Goal: Information Seeking & Learning: Learn about a topic

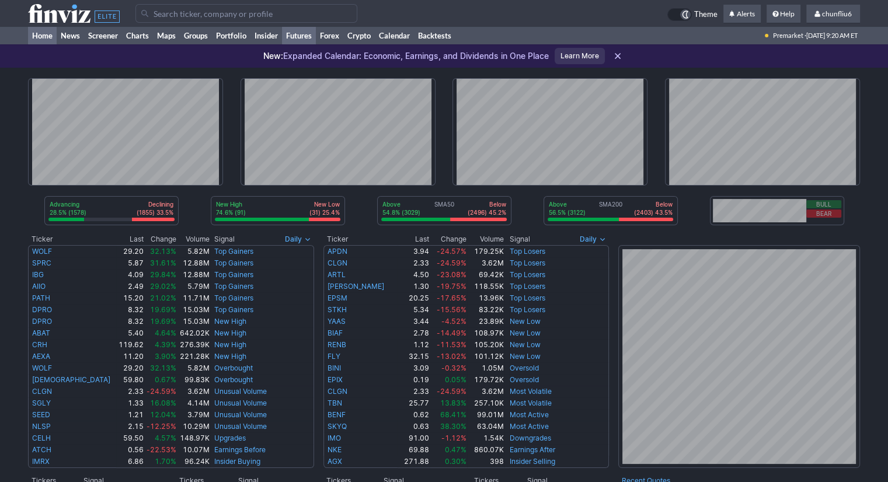
click at [291, 37] on link "Futures" at bounding box center [299, 36] width 34 height 18
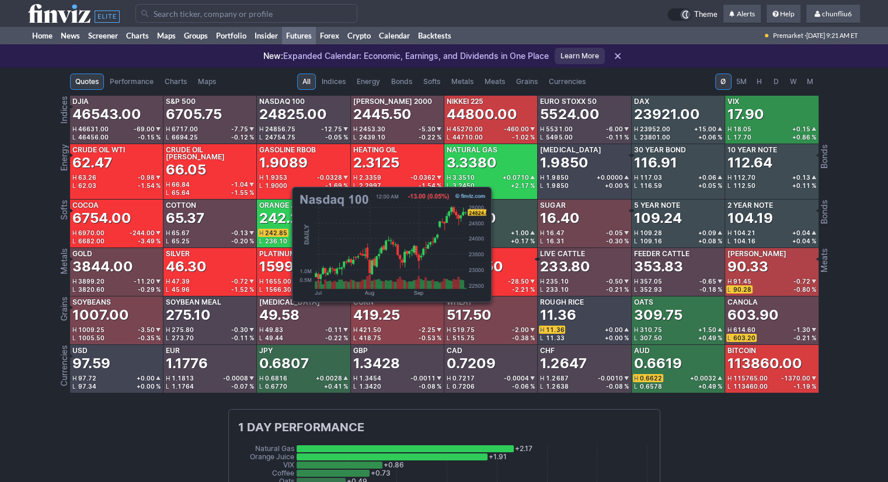
click at [286, 126] on span "24856.75" at bounding box center [280, 129] width 30 height 7
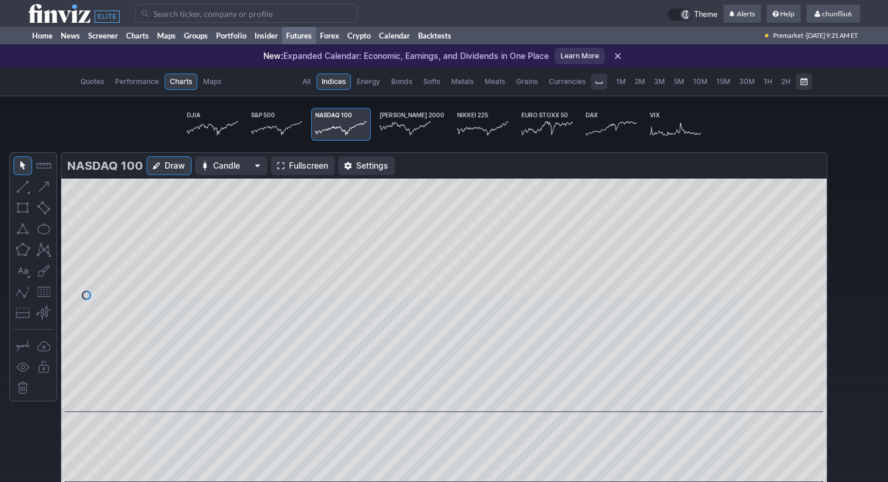
scroll to position [0, 69]
click at [290, 163] on span "Fullscreen" at bounding box center [308, 166] width 39 height 12
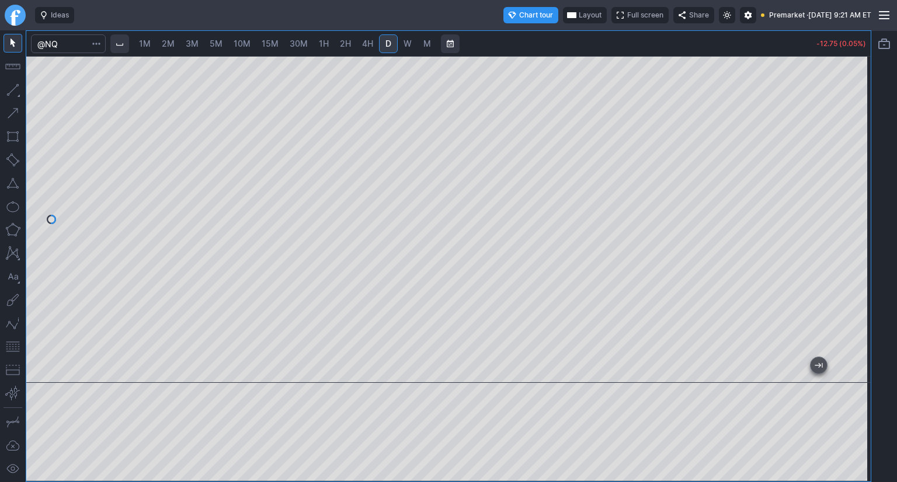
click at [251, 44] on link "10M" at bounding box center [241, 43] width 27 height 19
drag, startPoint x: 850, startPoint y: 166, endPoint x: 848, endPoint y: 199, distance: 32.8
click at [849, 197] on div at bounding box center [858, 217] width 25 height 298
drag, startPoint x: 7, startPoint y: 345, endPoint x: 25, endPoint y: 338, distance: 18.9
click at [9, 345] on button "button" at bounding box center [13, 347] width 19 height 19
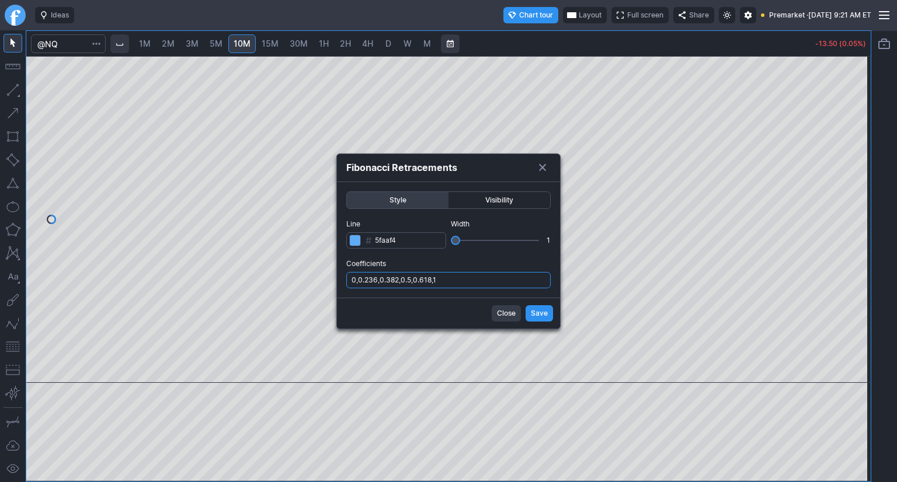
click at [467, 282] on input "0,0.236,0.382,0.5,0.618,1" at bounding box center [448, 280] width 204 height 16
type input "0,0.236,0.382,0.5,0.618,1,.786"
click at [538, 311] on span "Save" at bounding box center [539, 314] width 17 height 12
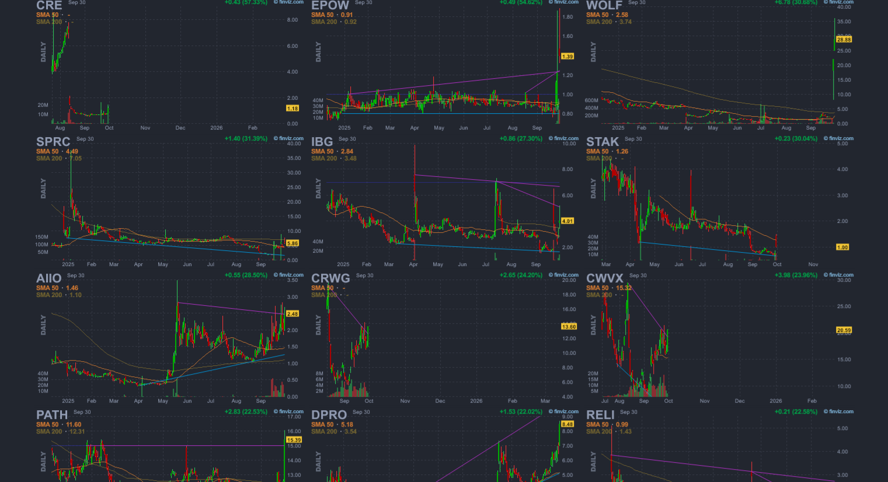
scroll to position [191, 0]
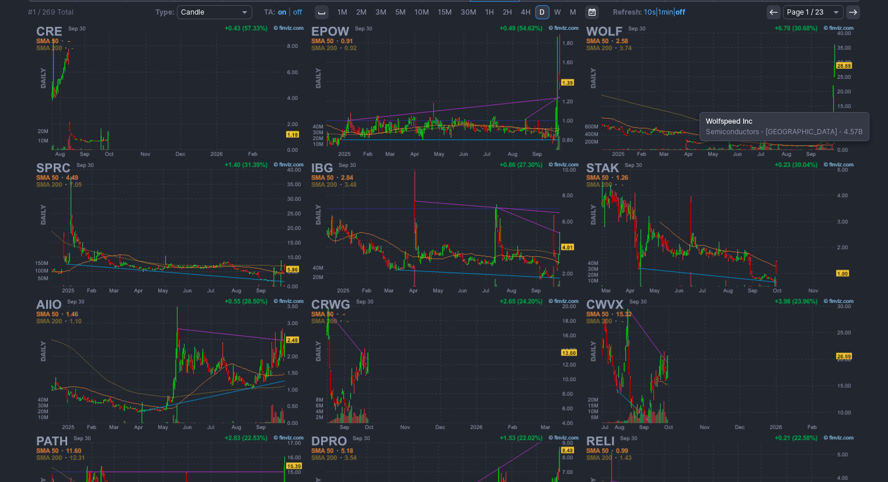
click at [694, 106] on img at bounding box center [719, 91] width 273 height 137
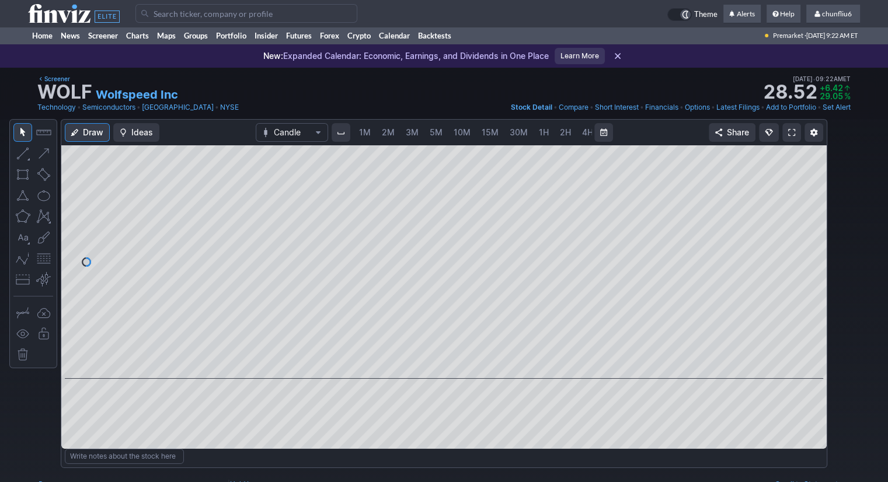
scroll to position [0, 60]
click at [371, 129] on span "5M" at bounding box center [376, 132] width 13 height 10
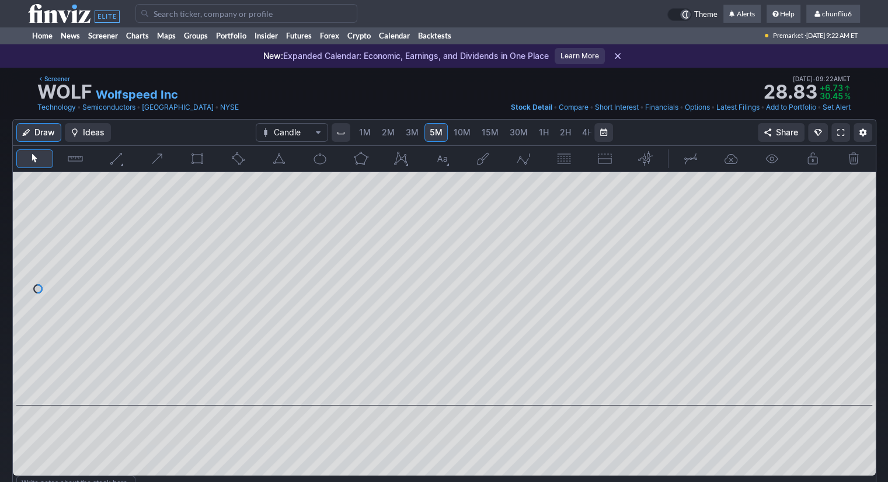
click at [365, 133] on span "1M" at bounding box center [365, 132] width 12 height 10
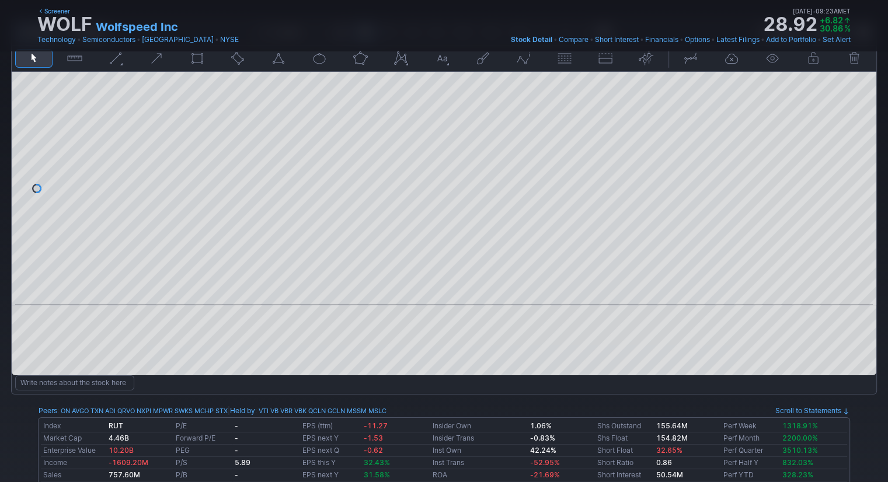
scroll to position [175, 0]
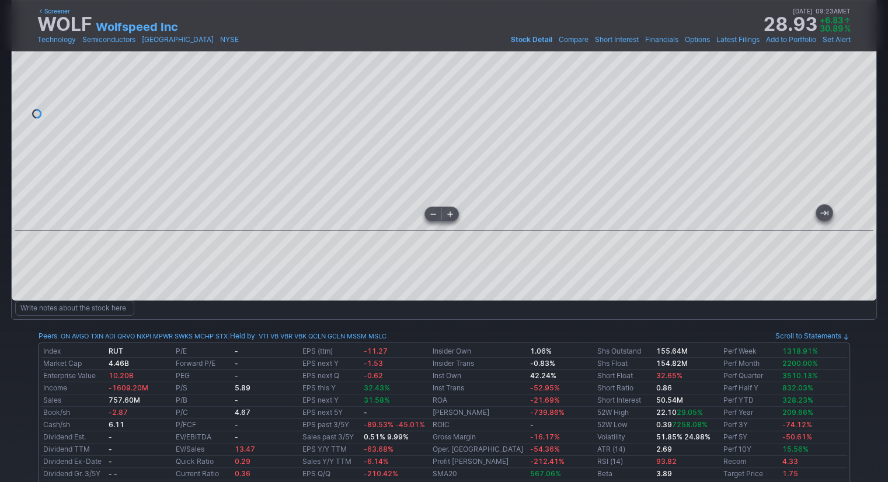
click at [440, 208] on div at bounding box center [444, 114] width 865 height 234
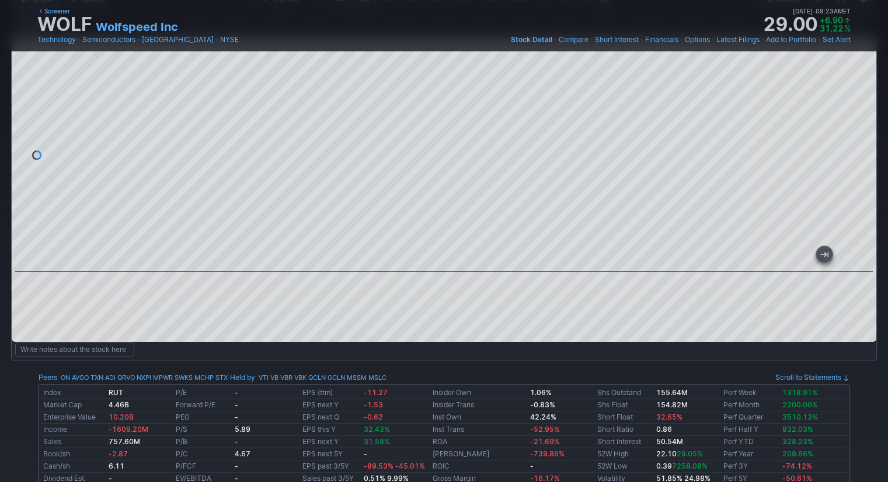
scroll to position [117, 0]
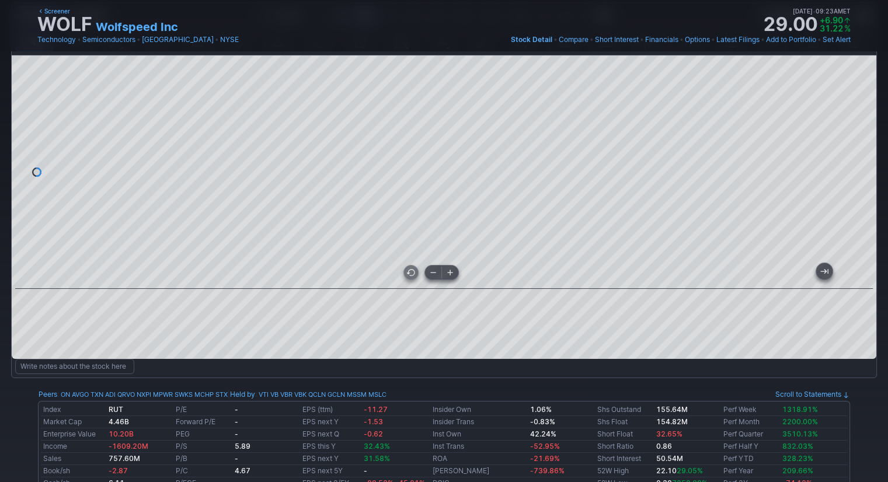
click at [609, 269] on div at bounding box center [444, 172] width 865 height 234
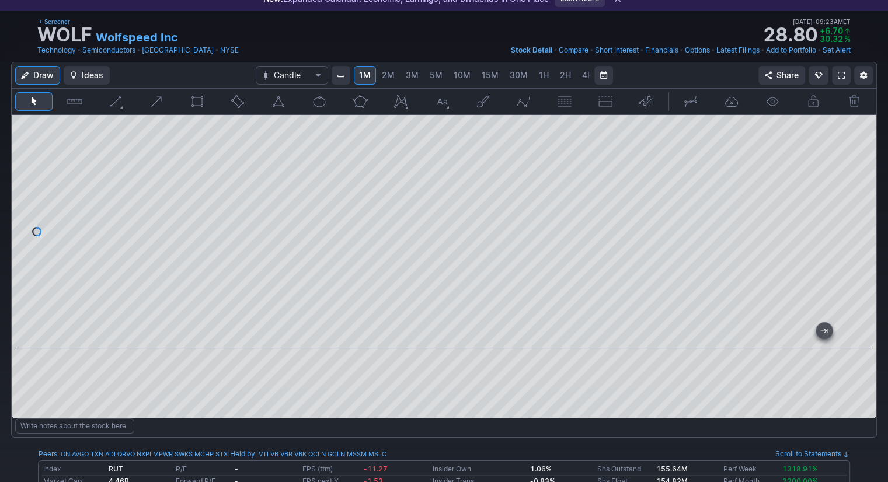
scroll to position [58, 0]
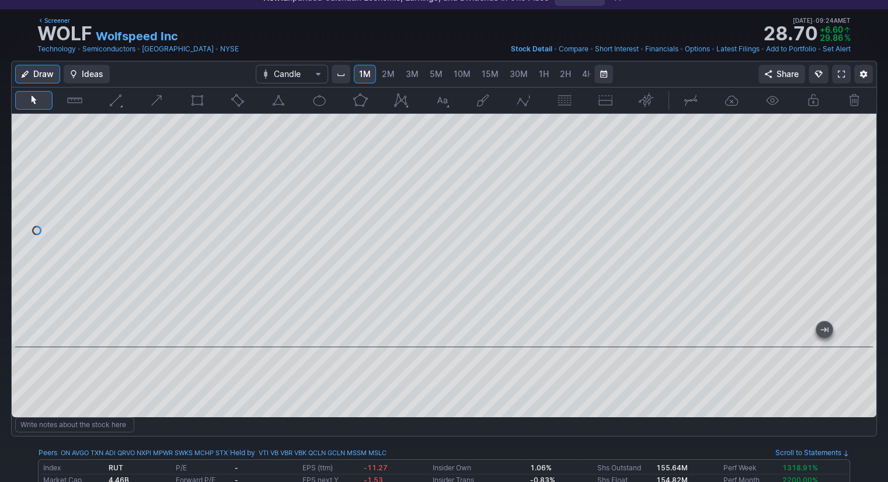
click at [836, 75] on link at bounding box center [841, 74] width 19 height 19
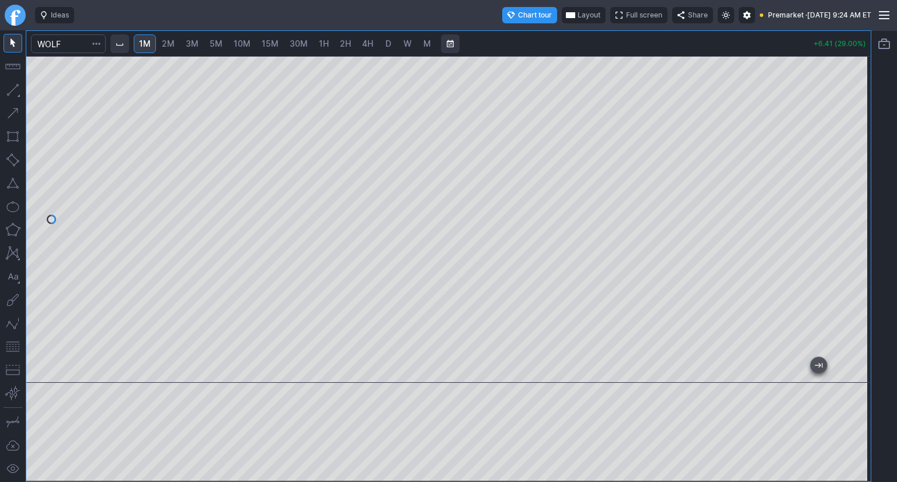
drag, startPoint x: 858, startPoint y: 157, endPoint x: 846, endPoint y: 190, distance: 35.8
click at [846, 190] on div at bounding box center [858, 217] width 25 height 298
drag, startPoint x: 853, startPoint y: 232, endPoint x: 846, endPoint y: 258, distance: 26.1
click at [846, 258] on div at bounding box center [858, 217] width 25 height 298
click at [166, 321] on div at bounding box center [448, 219] width 845 height 327
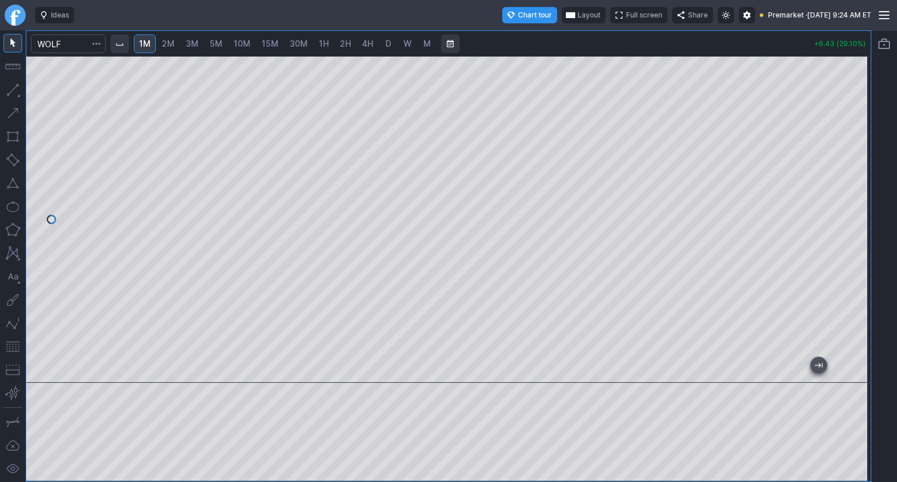
click at [15, 349] on button "button" at bounding box center [13, 347] width 19 height 19
click at [846, 207] on div at bounding box center [448, 219] width 845 height 327
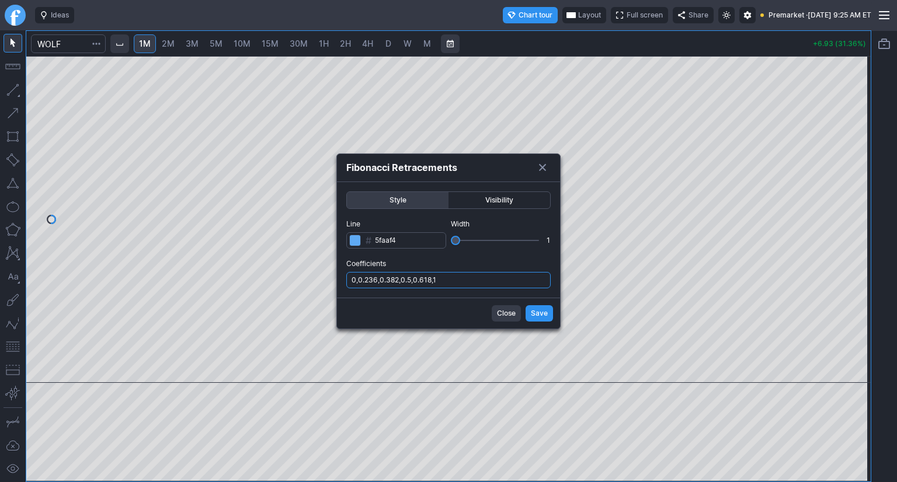
click at [487, 279] on input "0,0.236,0.382,0.5,0.618,1" at bounding box center [448, 280] width 204 height 16
type input "0,0.236,0.382,0.5,0.618,1,.786"
click at [537, 312] on span "Save" at bounding box center [539, 314] width 17 height 12
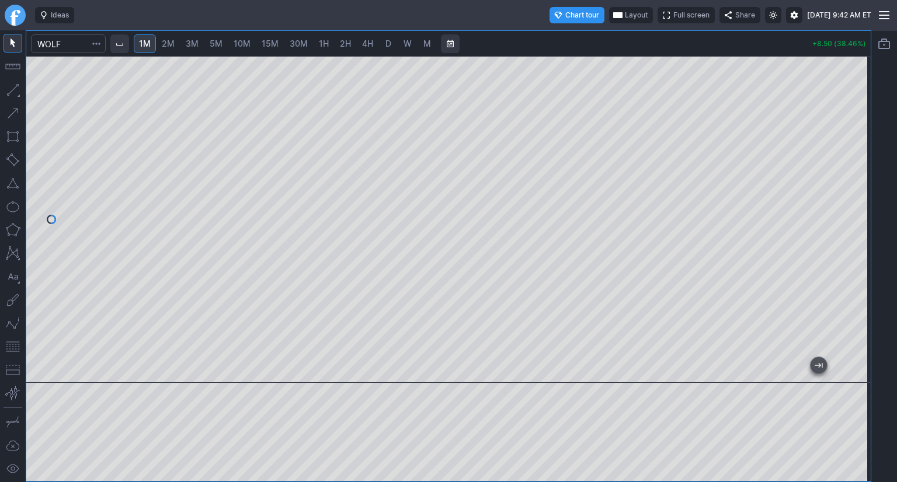
drag, startPoint x: 856, startPoint y: 227, endPoint x: 856, endPoint y: 207, distance: 20.4
click at [856, 207] on div at bounding box center [858, 217] width 25 height 298
drag, startPoint x: 858, startPoint y: 224, endPoint x: 858, endPoint y: 231, distance: 7.0
click at [858, 231] on div at bounding box center [858, 217] width 25 height 298
drag, startPoint x: 867, startPoint y: 152, endPoint x: 860, endPoint y: 171, distance: 20.5
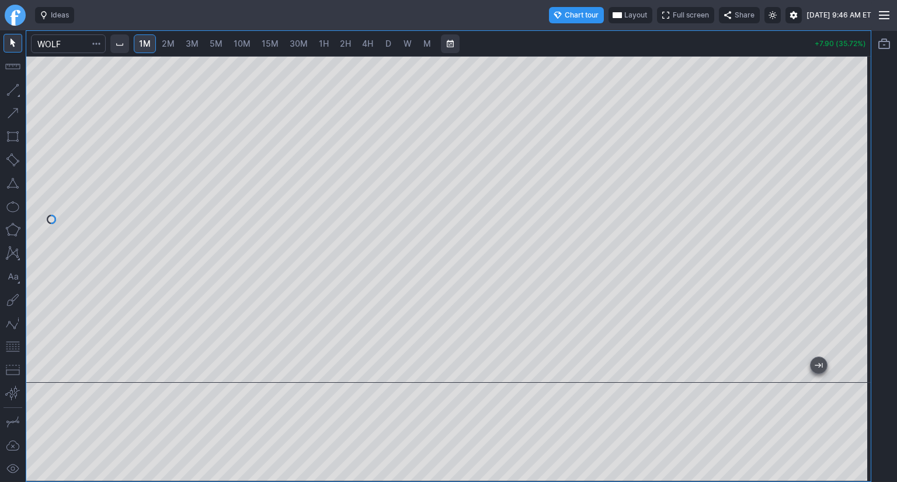
click at [860, 171] on div at bounding box center [858, 217] width 25 height 298
drag, startPoint x: 12, startPoint y: 347, endPoint x: 26, endPoint y: 340, distance: 15.7
click at [15, 346] on button "button" at bounding box center [13, 347] width 19 height 19
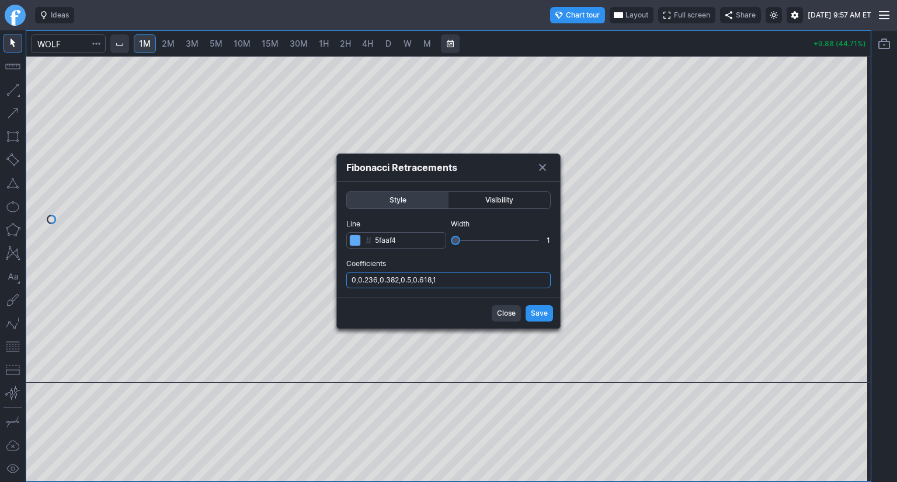
click at [492, 279] on input "0,0.236,0.382,0.5,0.618,1" at bounding box center [448, 280] width 204 height 16
type input "0,0.236,0.382,0.5,0.618,1,.786"
click at [535, 314] on span "Save" at bounding box center [539, 314] width 17 height 12
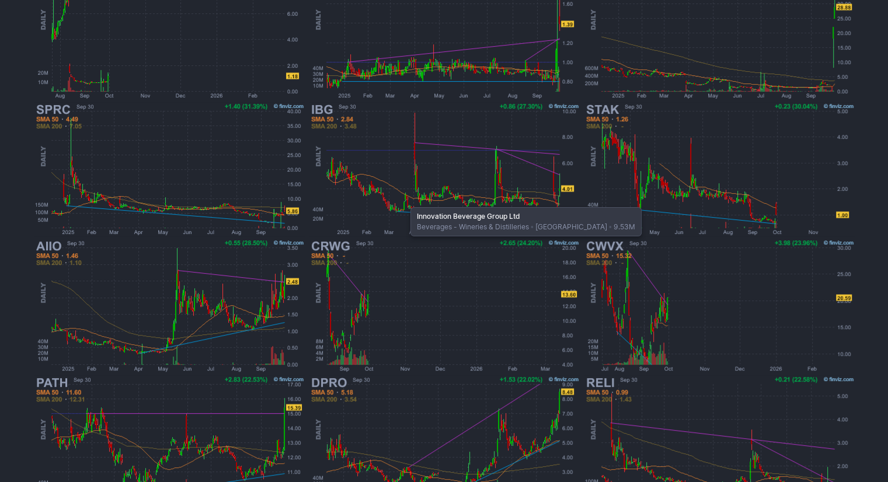
scroll to position [308, 0]
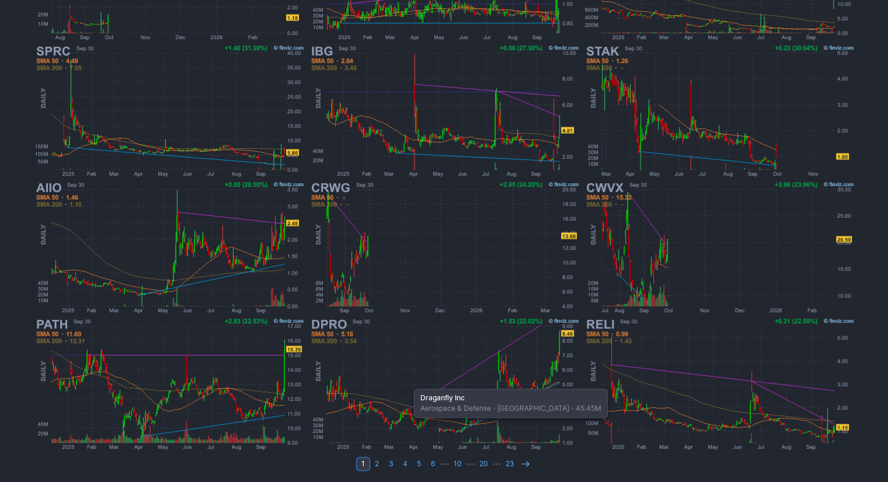
click at [408, 383] on img at bounding box center [444, 384] width 273 height 137
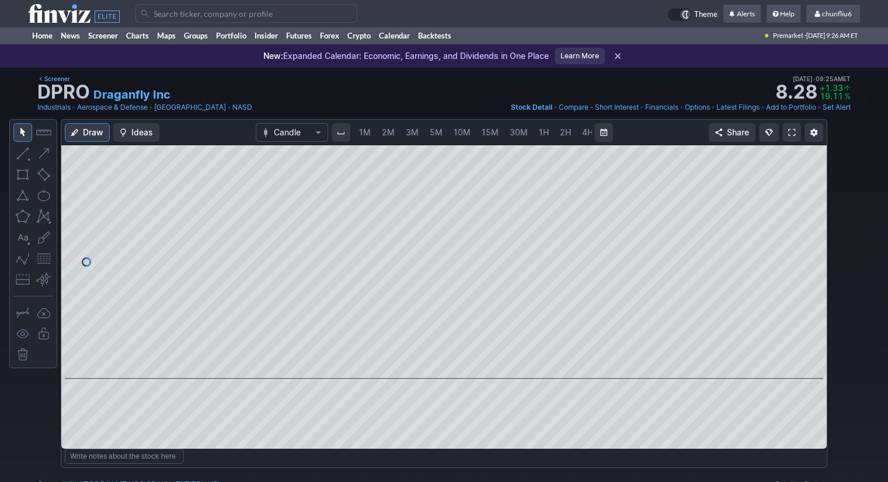
scroll to position [0, 60]
click at [371, 132] on span "5M" at bounding box center [376, 132] width 13 height 10
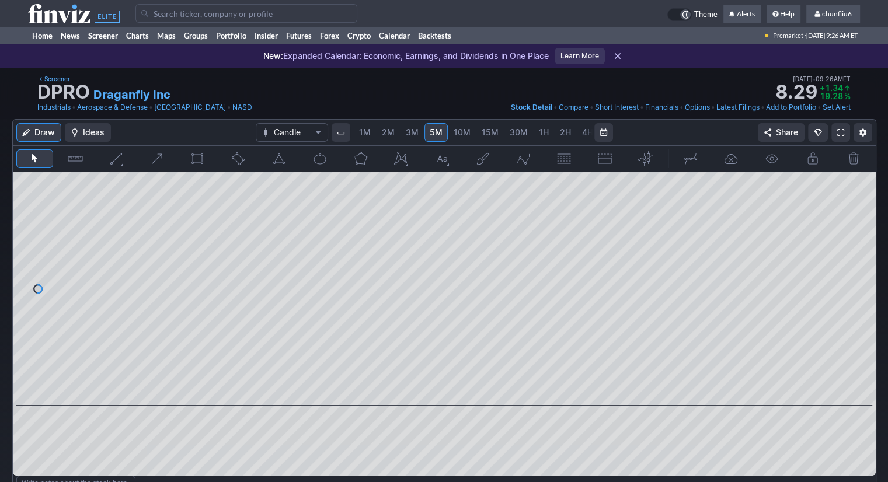
click at [363, 134] on span "1M" at bounding box center [365, 132] width 12 height 10
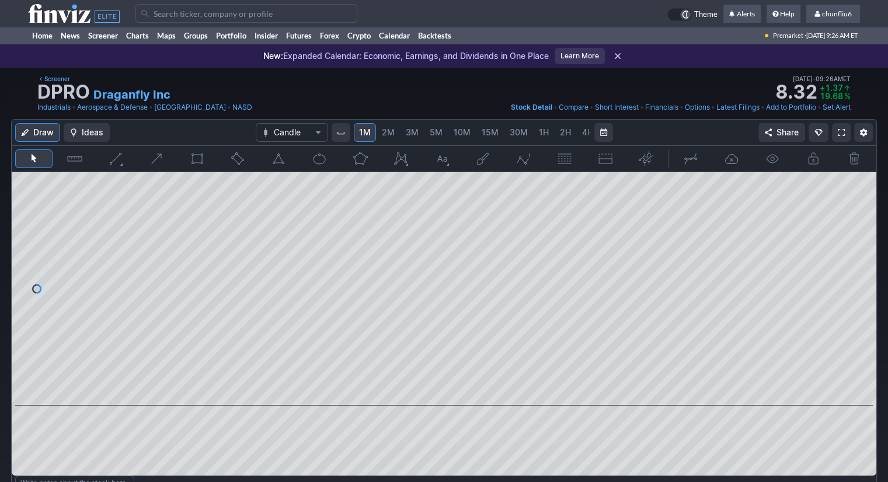
click at [840, 131] on span at bounding box center [841, 132] width 7 height 9
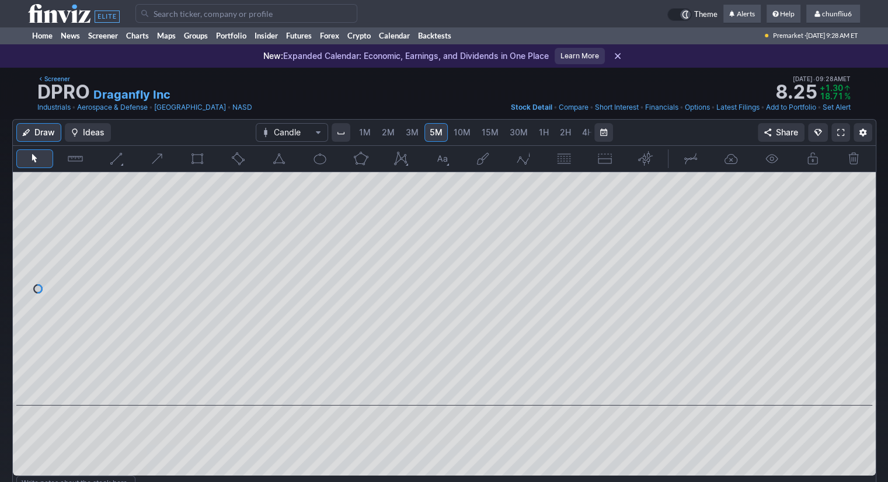
scroll to position [0, 60]
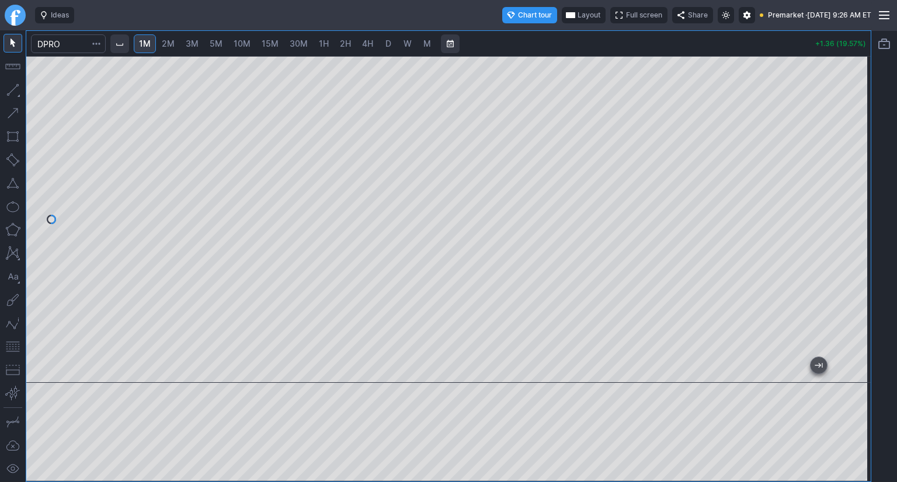
click at [820, 169] on div at bounding box center [448, 219] width 845 height 327
click at [12, 345] on button "button" at bounding box center [13, 347] width 19 height 19
drag, startPoint x: 853, startPoint y: 150, endPoint x: 852, endPoint y: 176, distance: 25.7
click at [852, 176] on div at bounding box center [858, 217] width 25 height 298
click at [227, 56] on div at bounding box center [448, 219] width 845 height 327
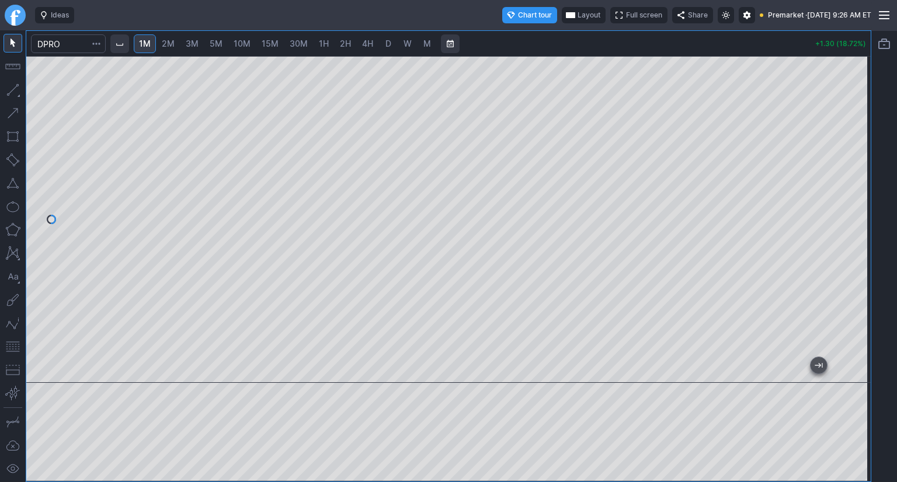
drag, startPoint x: 857, startPoint y: 164, endPoint x: 849, endPoint y: 185, distance: 22.8
click at [857, 185] on div at bounding box center [858, 217] width 25 height 298
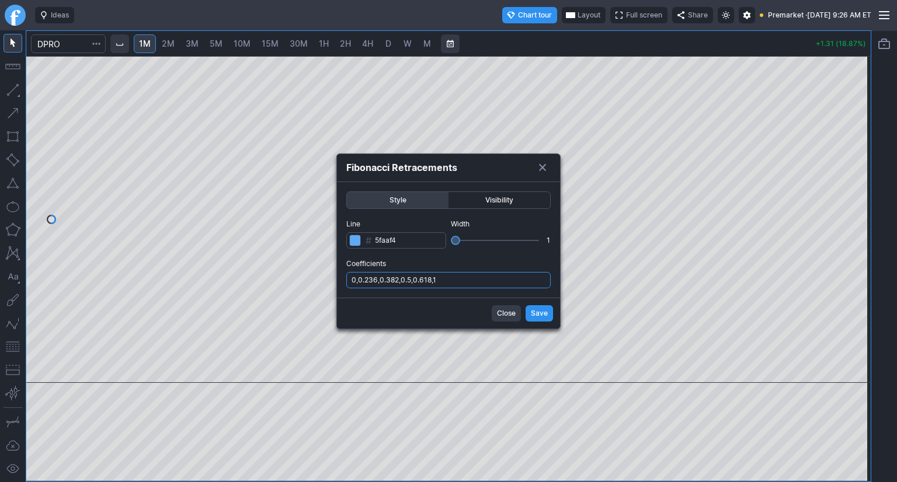
drag, startPoint x: 464, startPoint y: 279, endPoint x: 462, endPoint y: 286, distance: 6.7
click at [463, 280] on input "0,0.236,0.382,0.5,0.618,1" at bounding box center [448, 280] width 204 height 16
type input "0,0.236,0.382,0.5,0.618,1,.786"
drag, startPoint x: 532, startPoint y: 314, endPoint x: 544, endPoint y: 304, distance: 15.3
click at [533, 314] on span "Save" at bounding box center [539, 314] width 17 height 12
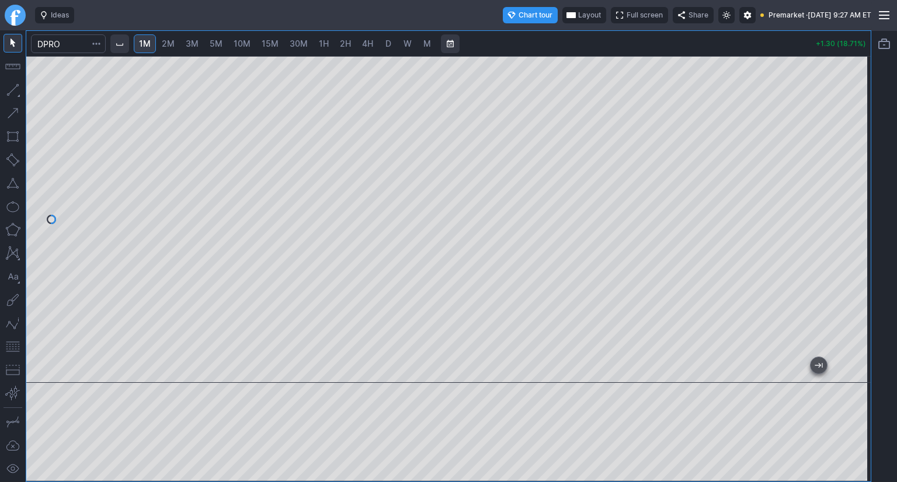
click at [578, 18] on span "Layout" at bounding box center [589, 15] width 23 height 12
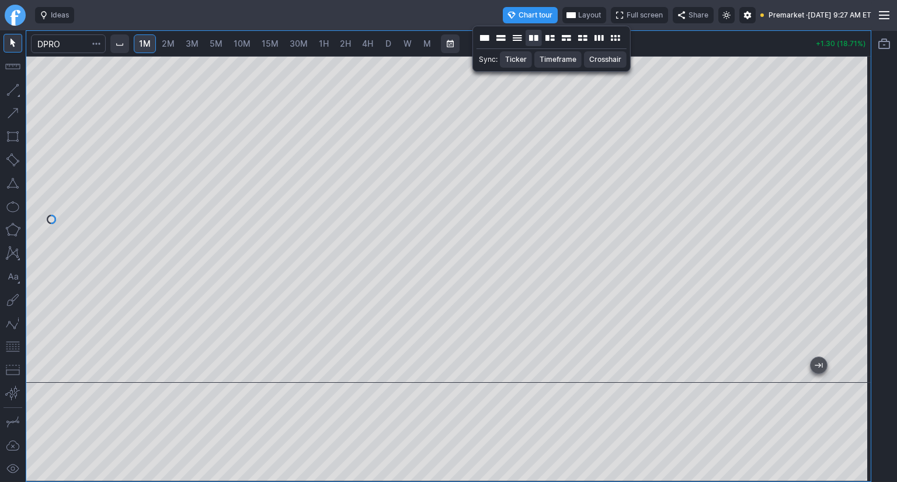
click at [534, 40] on button "Layout" at bounding box center [534, 38] width 16 height 16
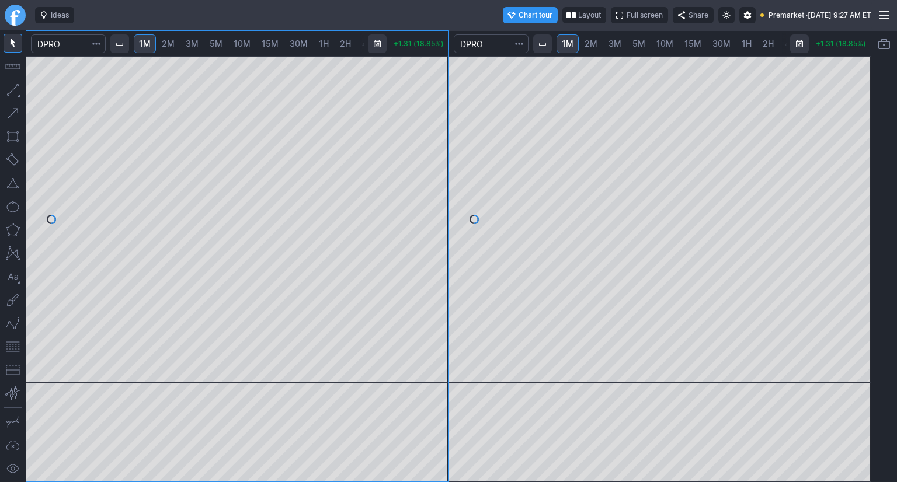
click at [714, 42] on span "30M" at bounding box center [722, 44] width 18 height 10
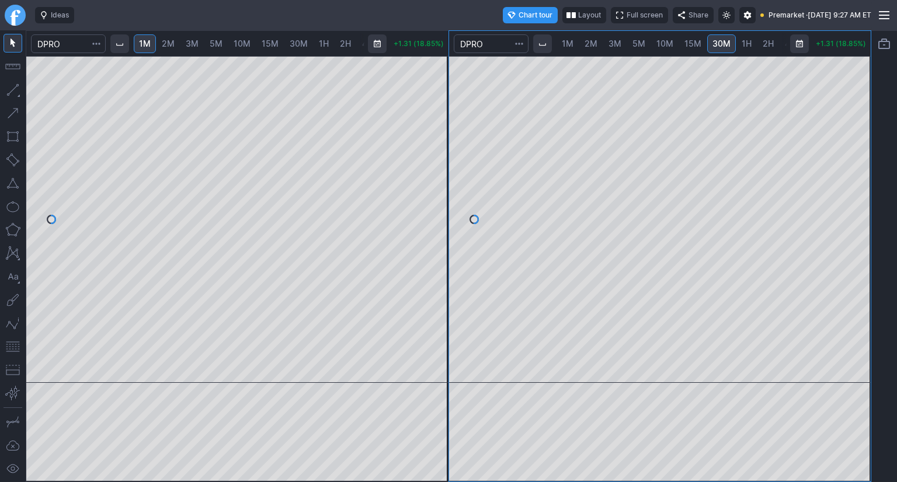
scroll to position [0, 46]
click at [841, 180] on div at bounding box center [660, 219] width 422 height 327
click at [696, 43] on span "1H" at bounding box center [701, 44] width 10 height 10
click at [739, 42] on span "D" at bounding box center [743, 44] width 8 height 12
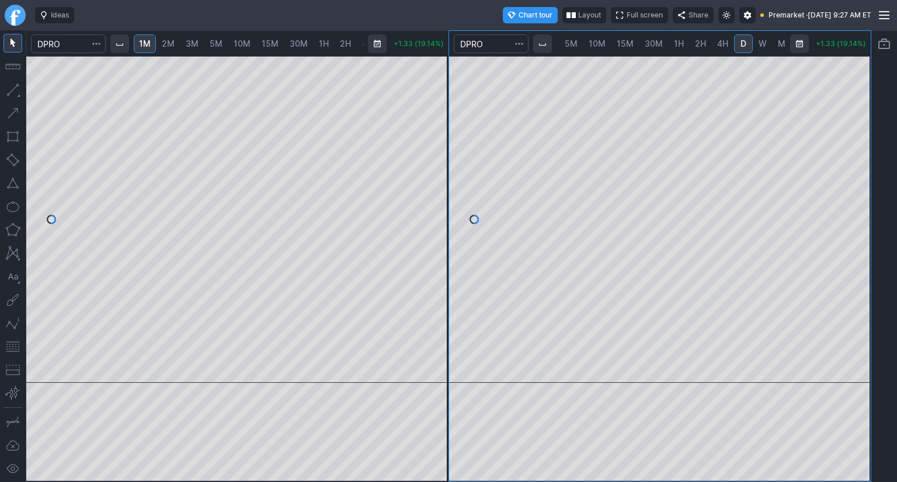
drag, startPoint x: 860, startPoint y: 82, endPoint x: 851, endPoint y: 151, distance: 69.5
click at [855, 150] on div at bounding box center [858, 217] width 25 height 298
drag, startPoint x: 11, startPoint y: 350, endPoint x: 19, endPoint y: 344, distance: 10.0
click at [11, 349] on button "button" at bounding box center [13, 347] width 19 height 19
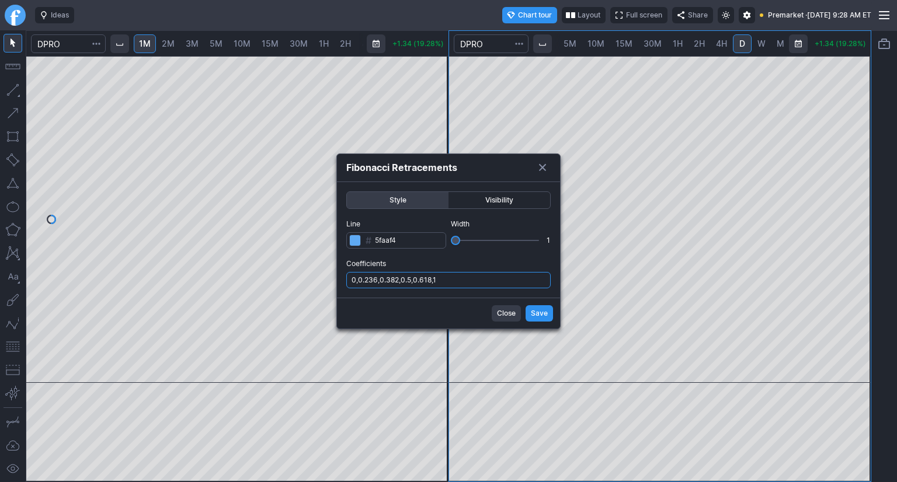
click at [467, 279] on input "0,0.236,0.382,0.5,0.618,1" at bounding box center [448, 280] width 204 height 16
type input "0,0.236,0.382,0.5,0.618,1,.786"
click at [540, 315] on span "Save" at bounding box center [539, 314] width 17 height 12
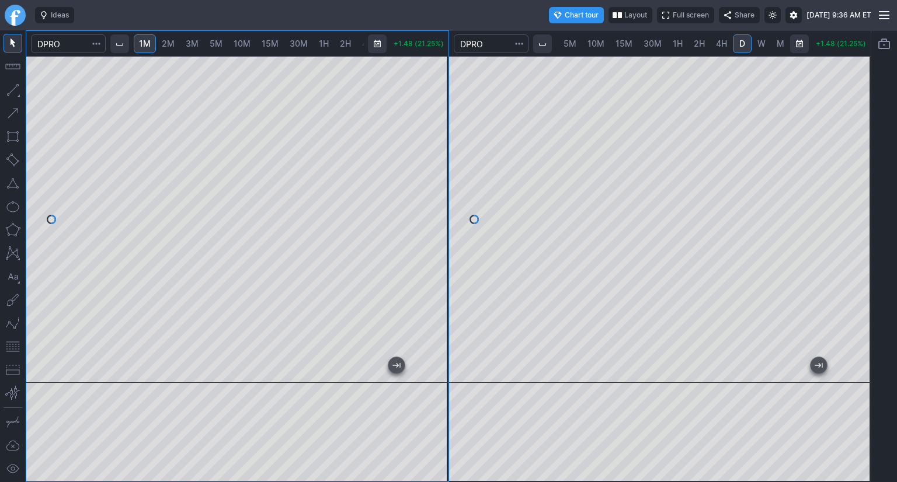
drag, startPoint x: 440, startPoint y: 162, endPoint x: 439, endPoint y: 214, distance: 52.6
click at [439, 214] on div at bounding box center [436, 217] width 25 height 298
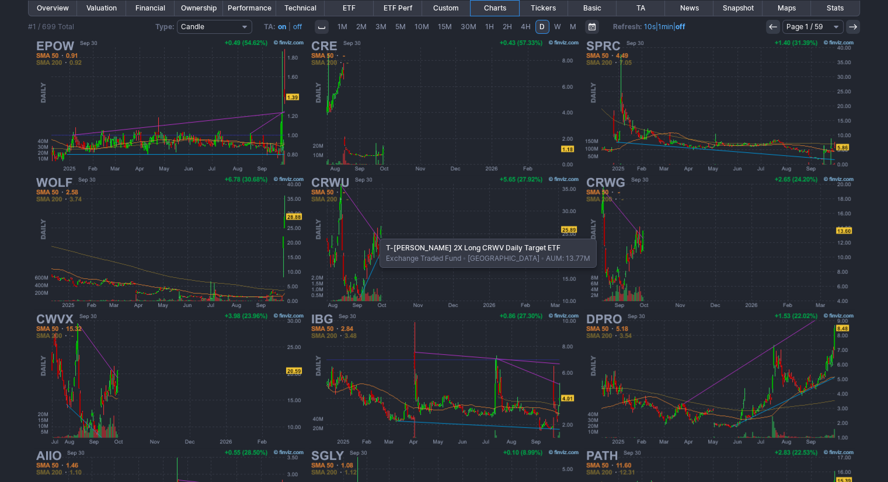
scroll to position [191, 0]
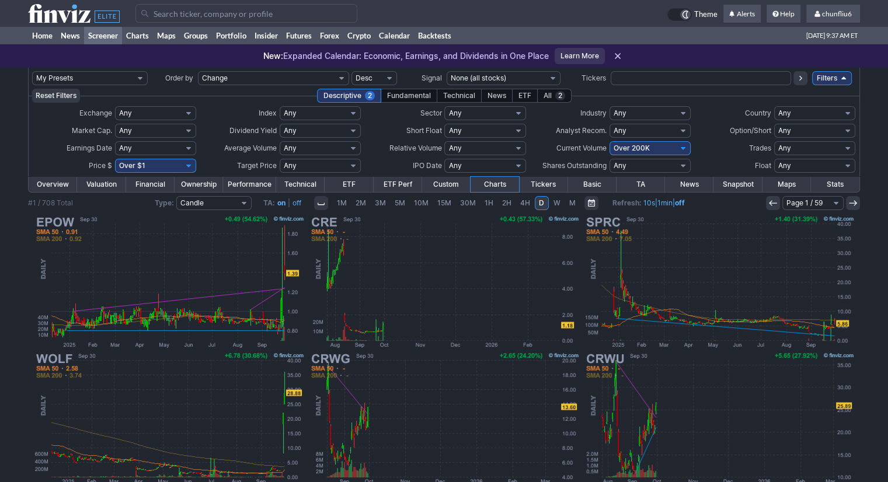
click at [178, 15] on input "Search" at bounding box center [247, 13] width 222 height 19
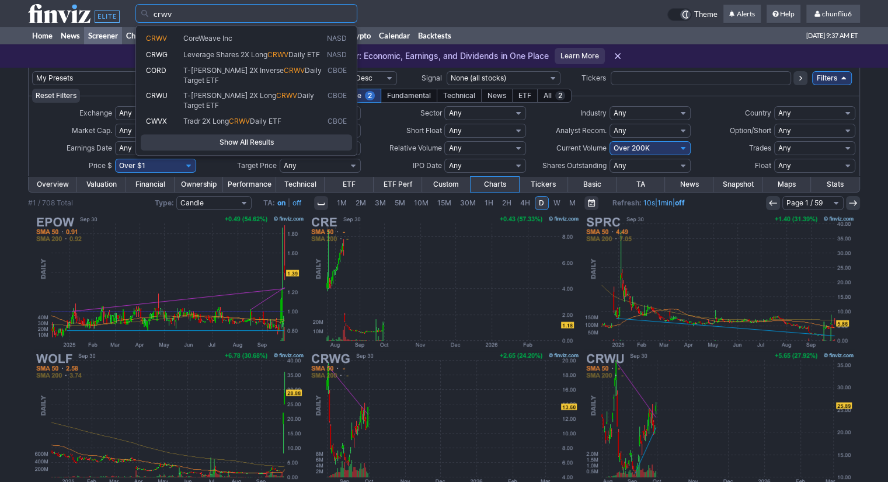
type input "crwv"
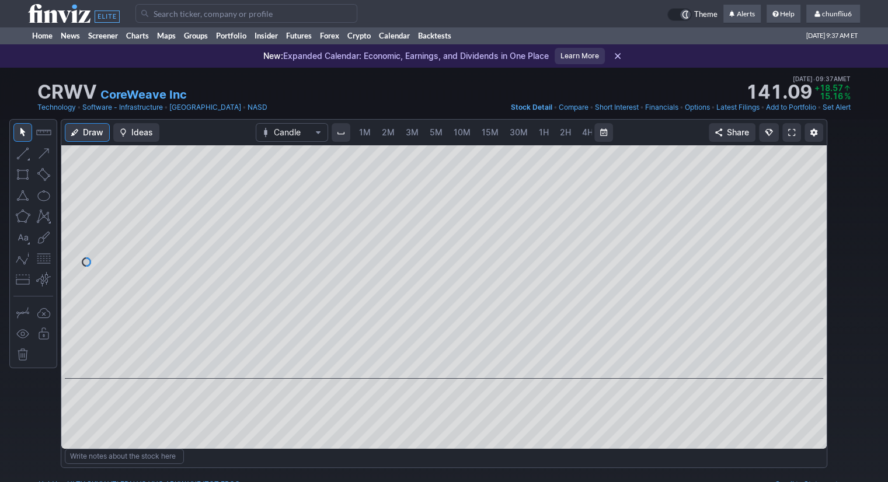
scroll to position [0, 60]
click at [792, 132] on span at bounding box center [792, 132] width 7 height 9
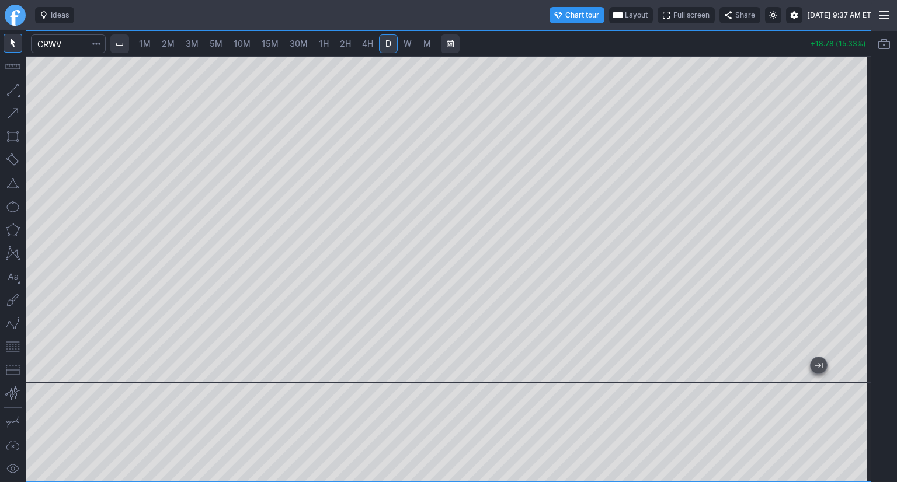
click at [151, 43] on span "1M" at bounding box center [145, 44] width 12 height 10
drag, startPoint x: 863, startPoint y: 106, endPoint x: 846, endPoint y: 183, distance: 78.9
click at [846, 183] on div at bounding box center [858, 217] width 25 height 298
click at [11, 348] on button "button" at bounding box center [13, 347] width 19 height 19
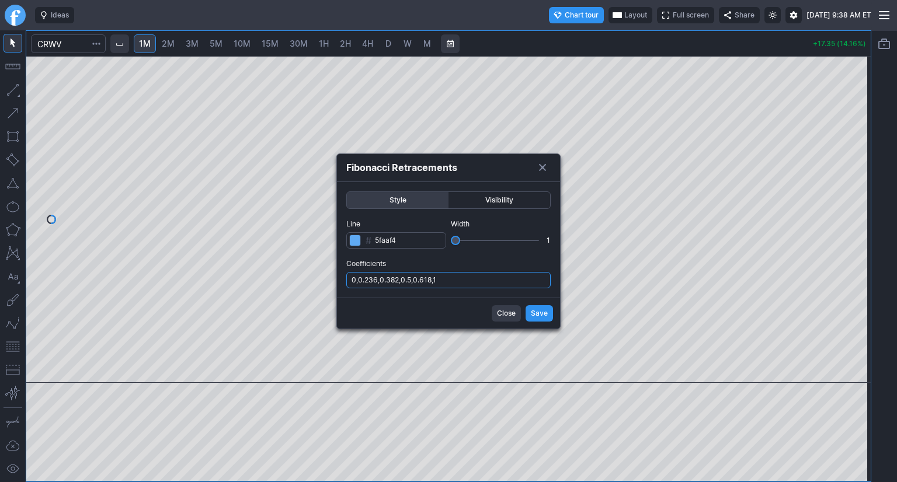
click at [458, 283] on input "0,0.236,0.382,0.5,0.618,1" at bounding box center [448, 280] width 204 height 16
type input "0,0.236,0.382,0.5,0.618,1,.786"
click at [543, 314] on span "Save" at bounding box center [539, 314] width 17 height 12
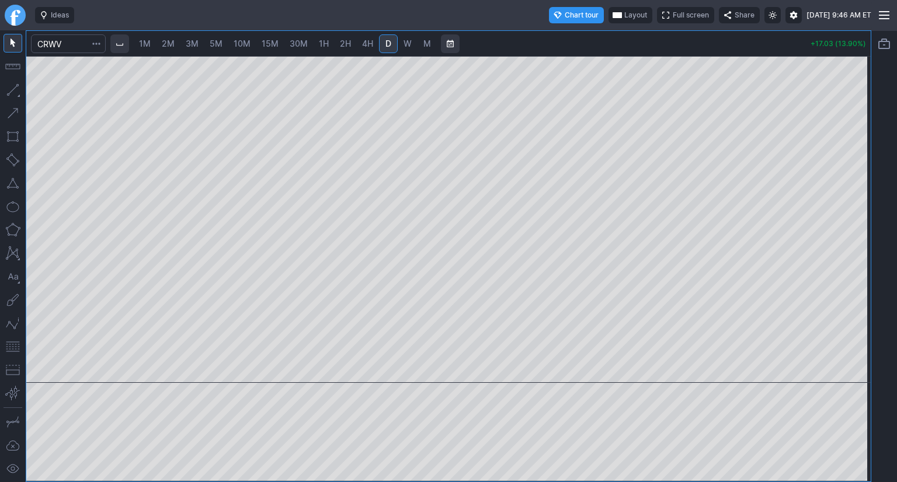
click at [147, 45] on span "1M" at bounding box center [145, 44] width 12 height 10
drag, startPoint x: 859, startPoint y: 116, endPoint x: 847, endPoint y: 182, distance: 67.6
click at [847, 182] on div at bounding box center [858, 217] width 25 height 298
click at [13, 351] on button "button" at bounding box center [13, 347] width 19 height 19
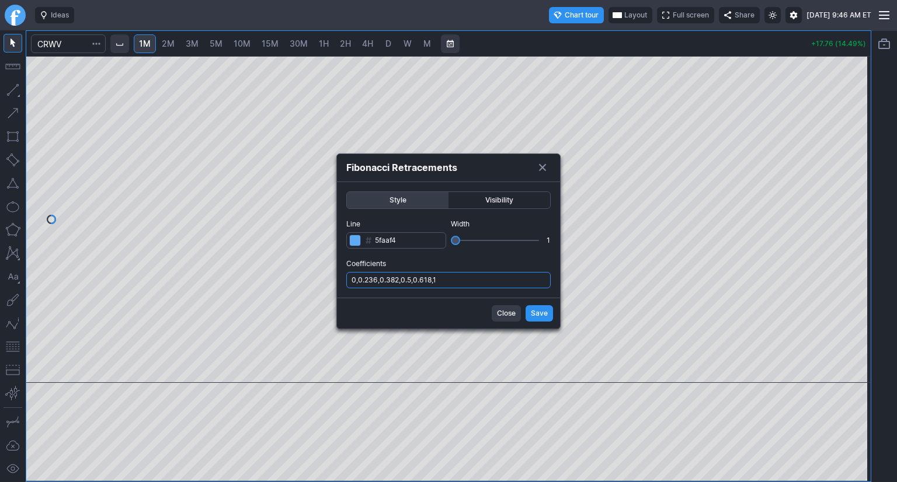
click at [470, 279] on input "0,0.236,0.382,0.5,0.618,1" at bounding box center [448, 280] width 204 height 16
type input "0,0.236,0.382,0.5,0.618,1,.786"
click at [534, 314] on span "Save" at bounding box center [539, 314] width 17 height 12
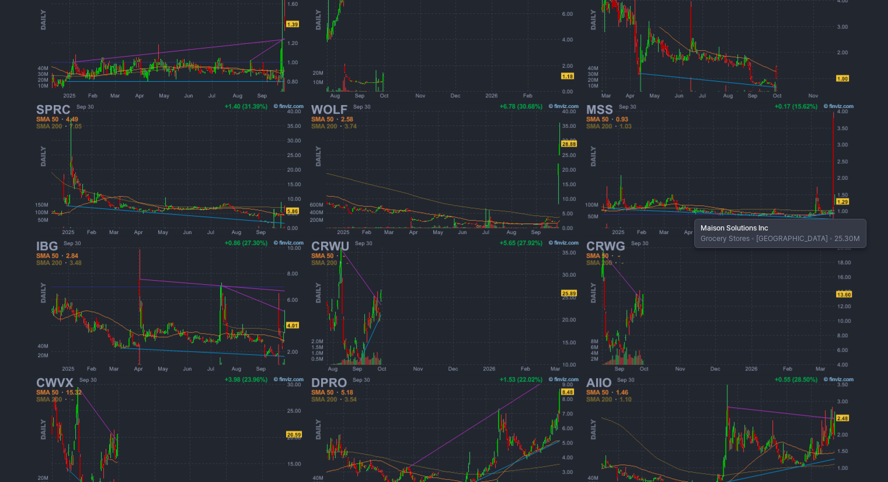
scroll to position [308, 0]
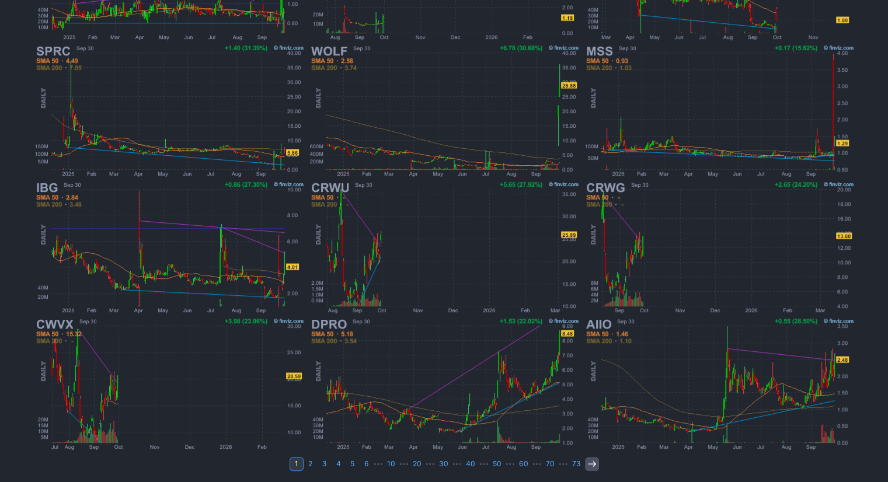
click at [585, 464] on link at bounding box center [592, 464] width 14 height 14
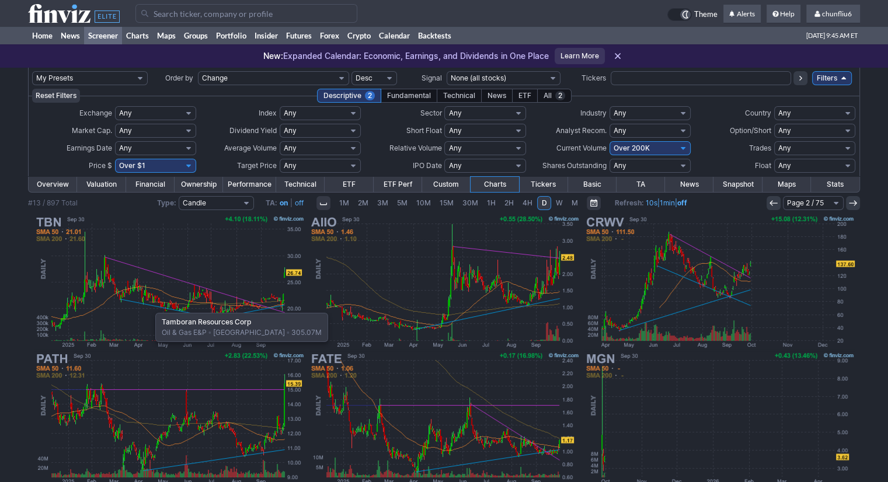
click at [150, 307] on img at bounding box center [169, 282] width 273 height 137
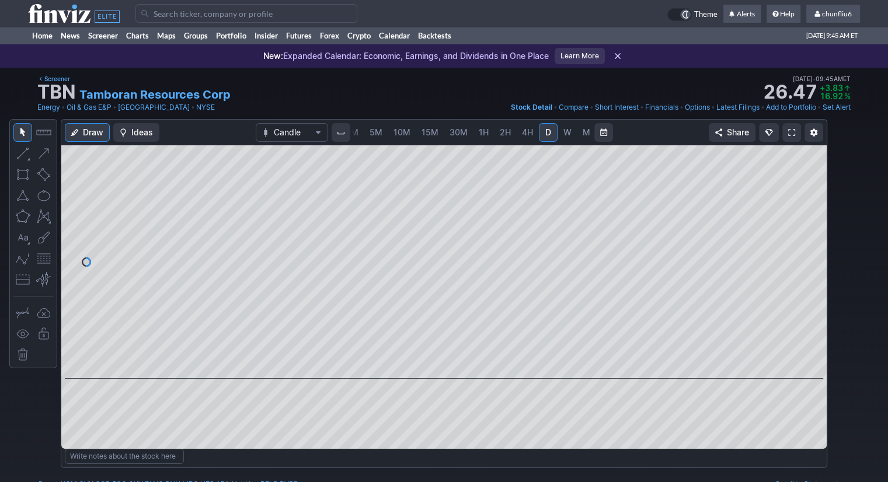
click at [370, 134] on span "5M" at bounding box center [376, 132] width 13 height 10
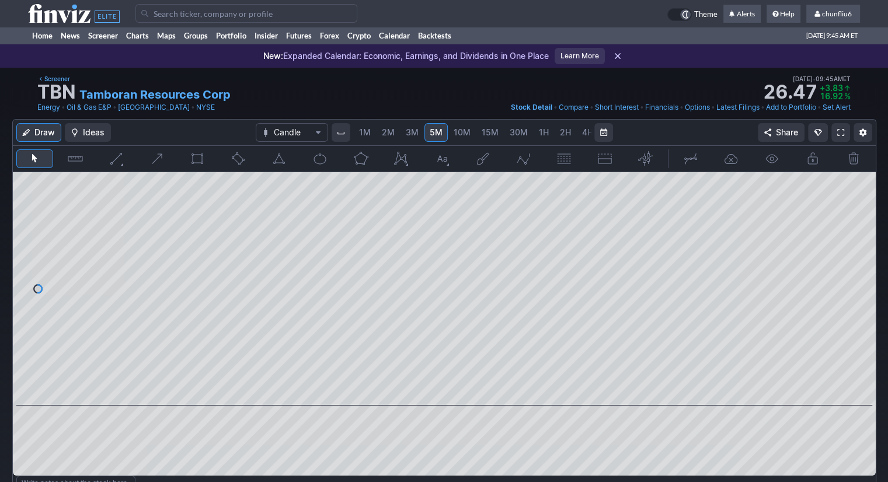
click at [367, 134] on span "1M" at bounding box center [365, 132] width 12 height 10
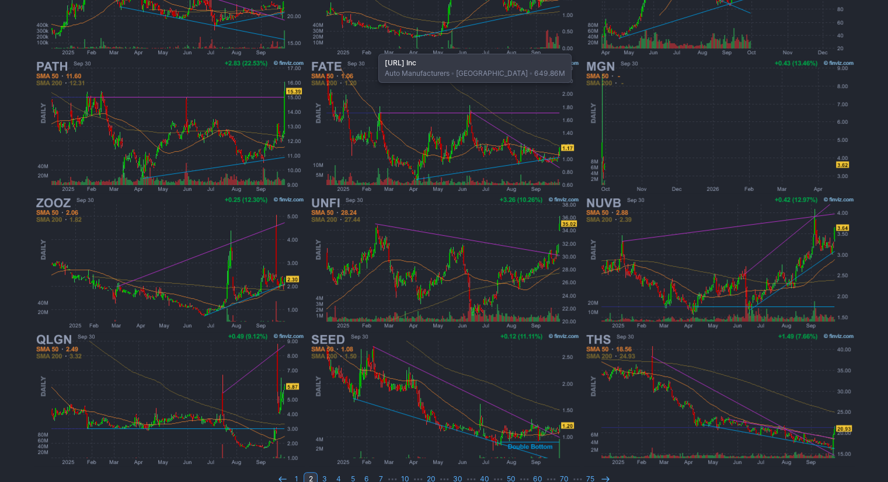
scroll to position [308, 0]
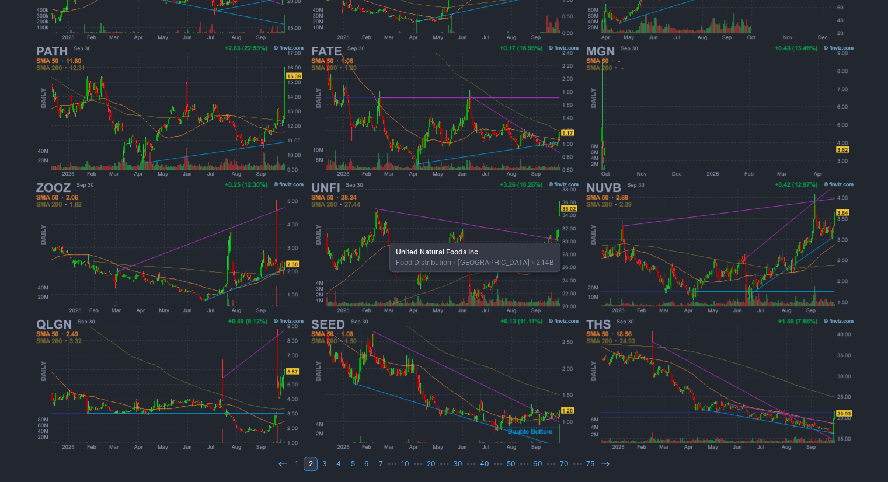
click at [384, 237] on img at bounding box center [444, 247] width 273 height 137
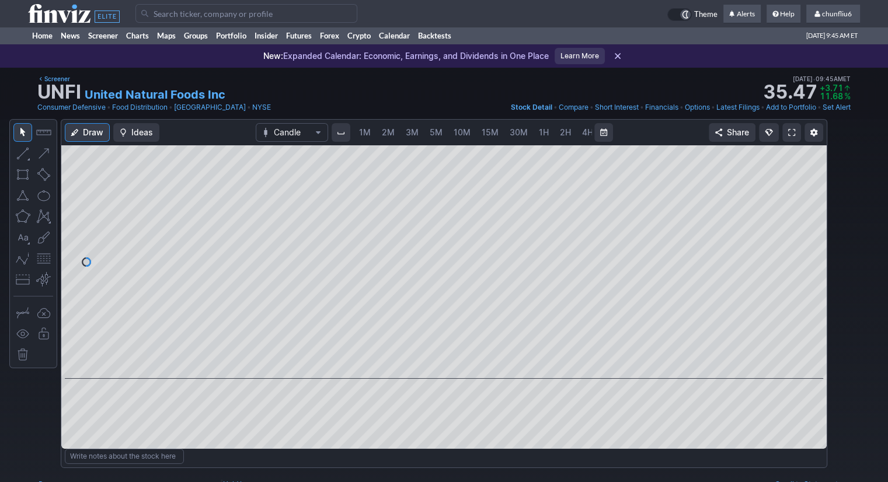
scroll to position [0, 60]
click at [370, 131] on span "5M" at bounding box center [376, 132] width 13 height 10
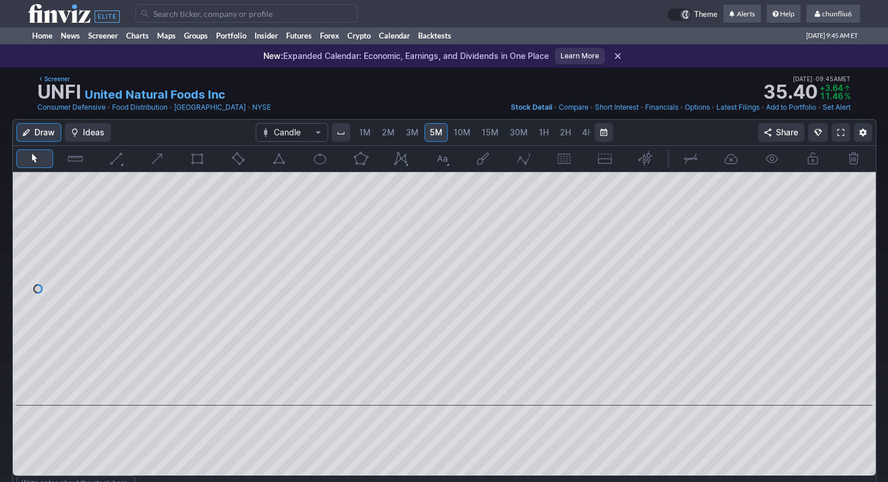
click at [364, 131] on span "1M" at bounding box center [365, 132] width 12 height 10
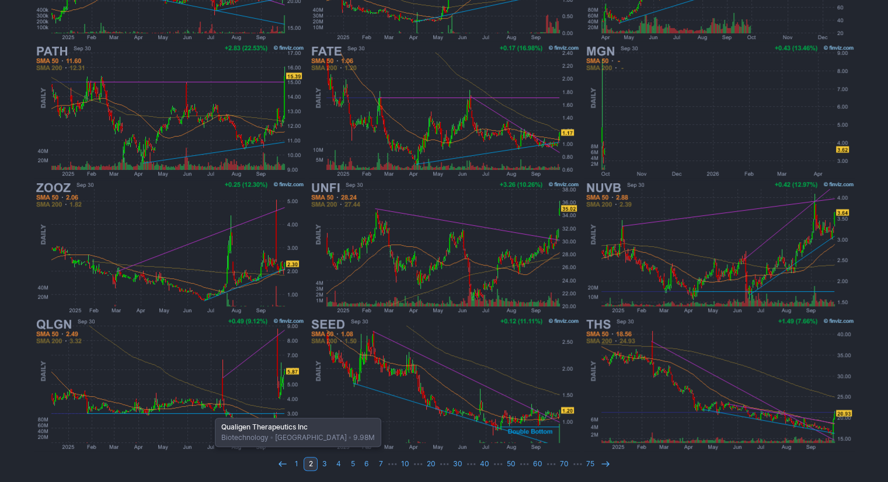
click at [209, 412] on img at bounding box center [169, 384] width 273 height 137
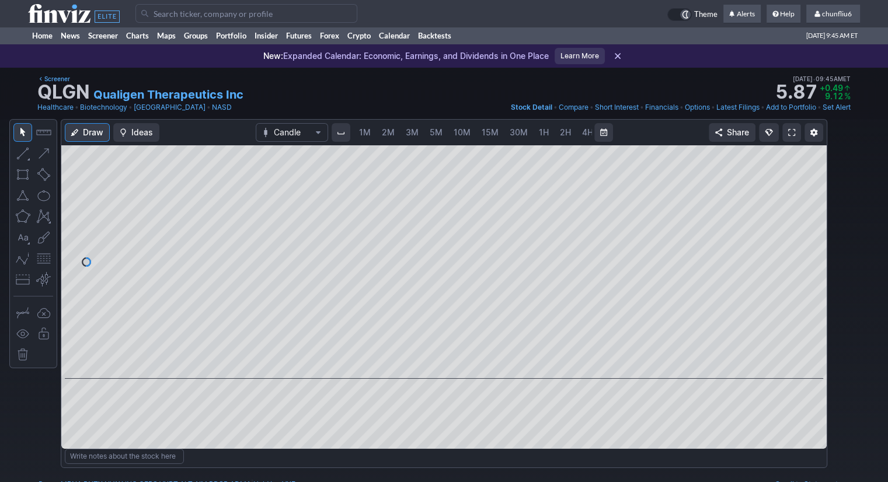
scroll to position [0, 60]
click at [376, 130] on span "5M" at bounding box center [376, 132] width 13 height 10
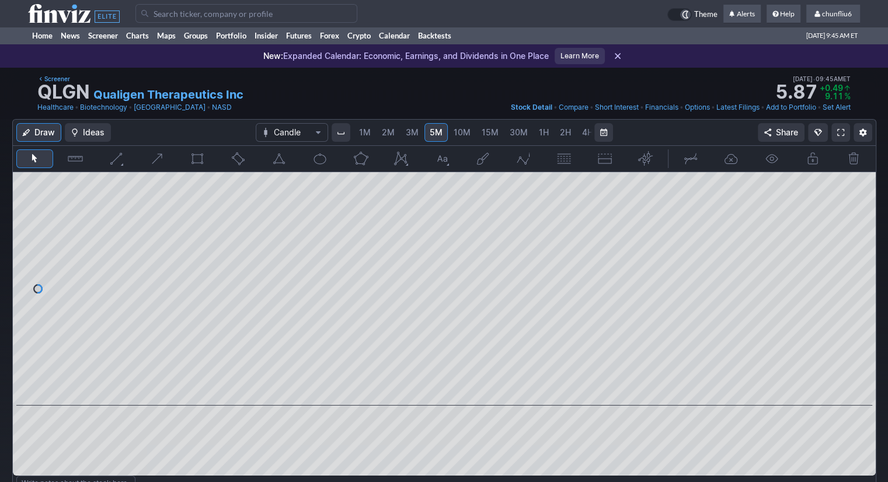
click at [371, 132] on link "1M" at bounding box center [365, 132] width 22 height 19
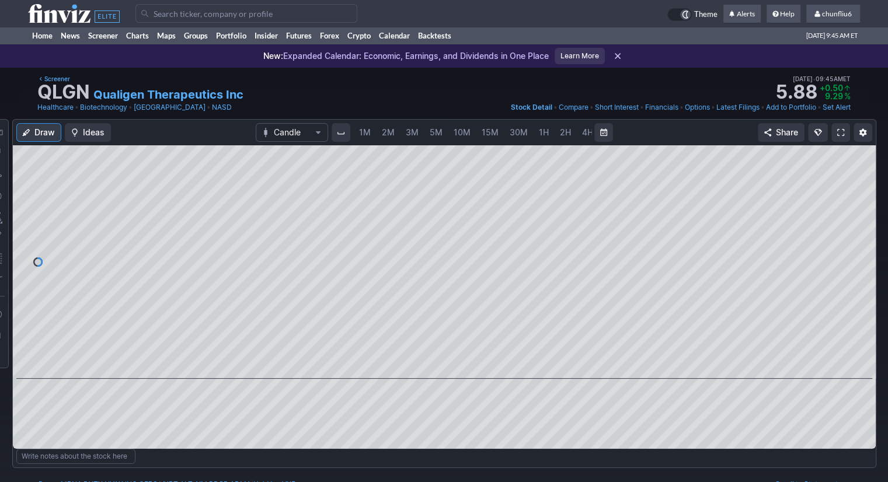
scroll to position [0, 60]
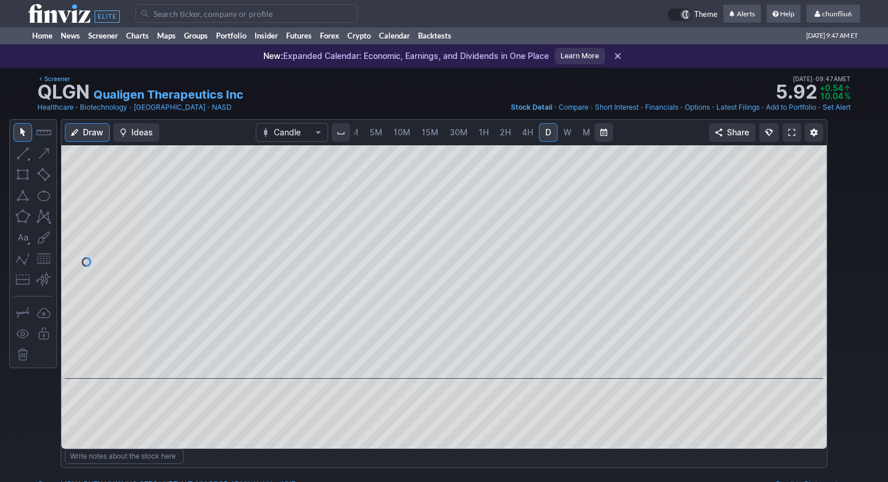
click at [375, 130] on span "5M" at bounding box center [376, 132] width 13 height 10
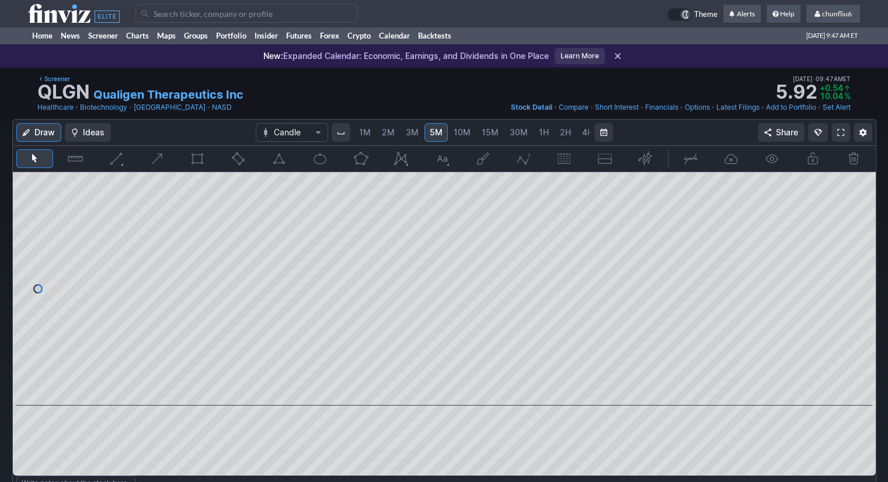
click at [388, 132] on span "2M" at bounding box center [388, 132] width 13 height 10
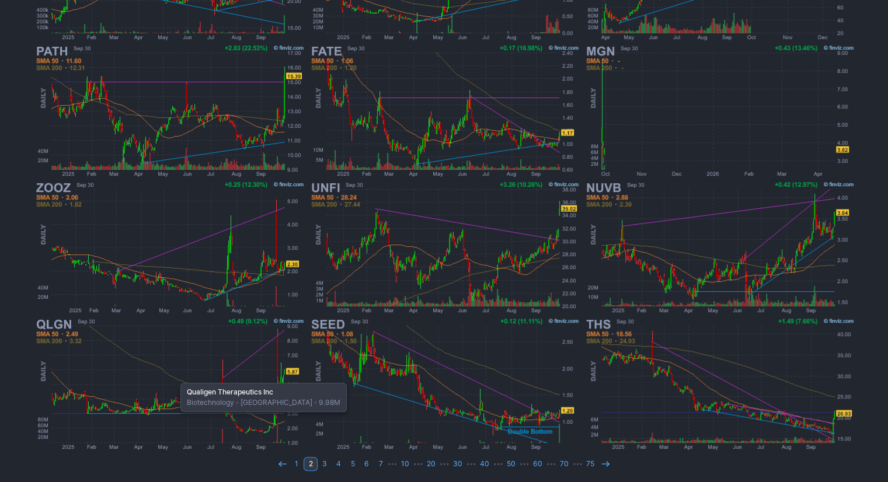
click at [175, 377] on img at bounding box center [169, 384] width 273 height 137
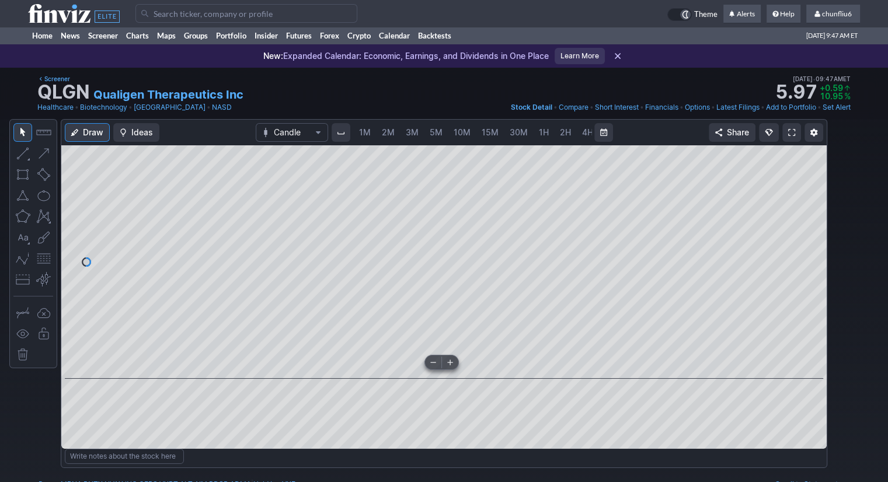
scroll to position [0, 60]
click at [454, 133] on span "30M" at bounding box center [459, 132] width 18 height 10
click at [372, 134] on span "3M" at bounding box center [370, 132] width 13 height 10
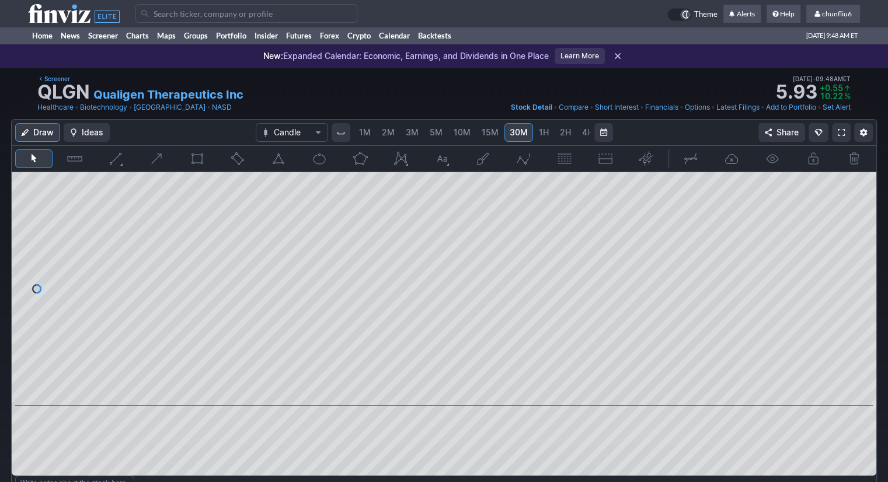
scroll to position [0, 41]
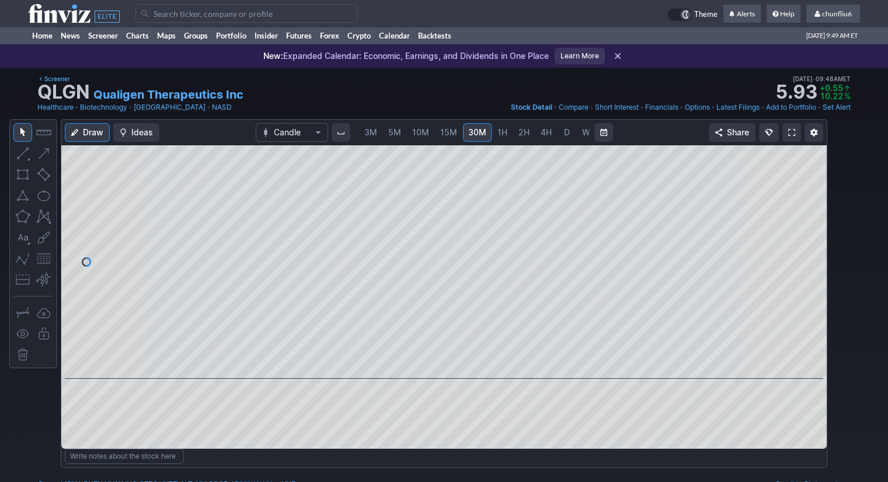
scroll to position [0, 60]
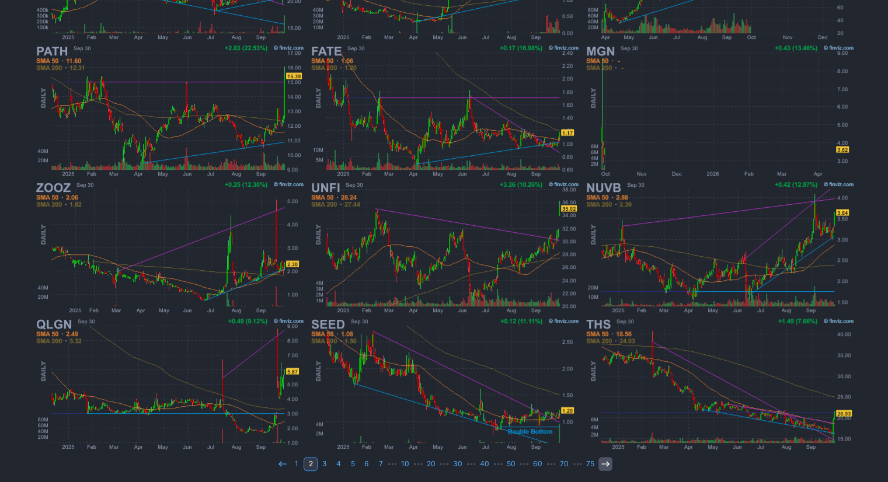
click at [605, 463] on icon at bounding box center [605, 464] width 9 height 9
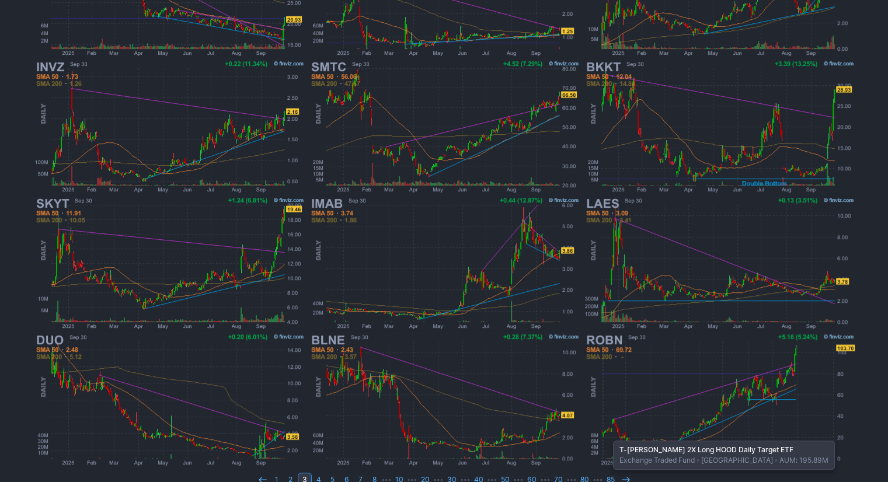
scroll to position [308, 0]
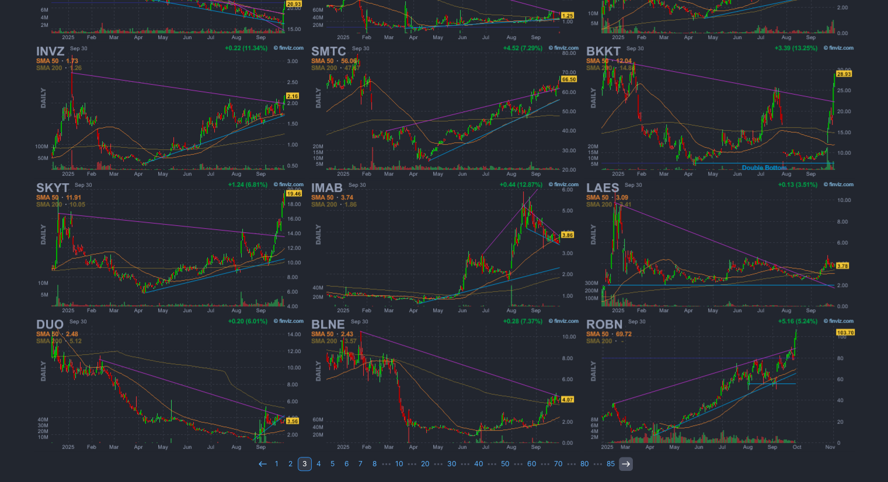
click at [621, 465] on icon at bounding box center [625, 464] width 9 height 9
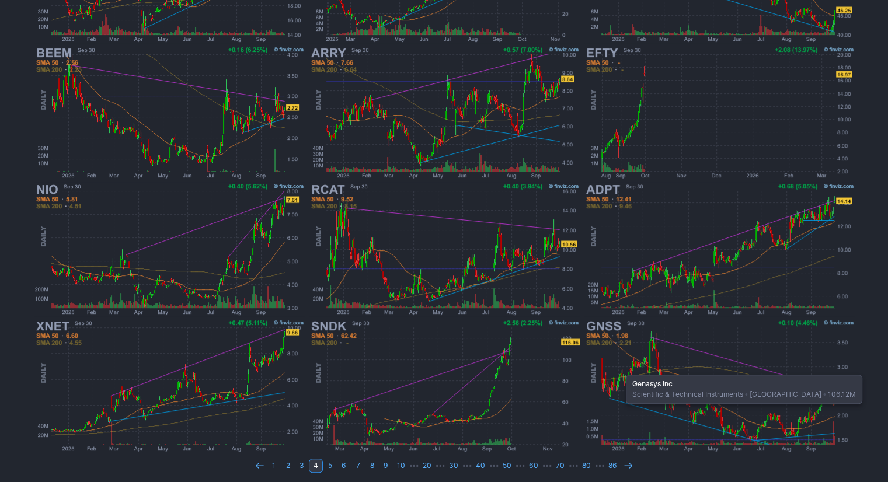
scroll to position [308, 0]
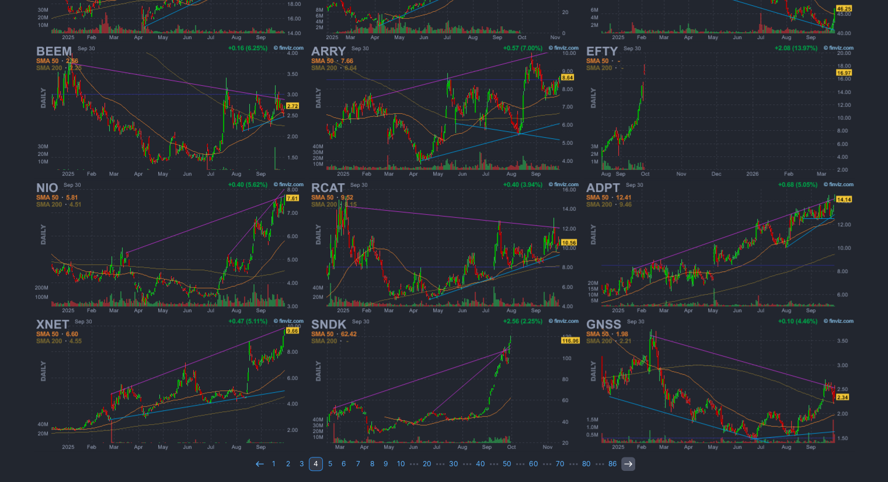
click at [624, 461] on icon at bounding box center [628, 464] width 9 height 9
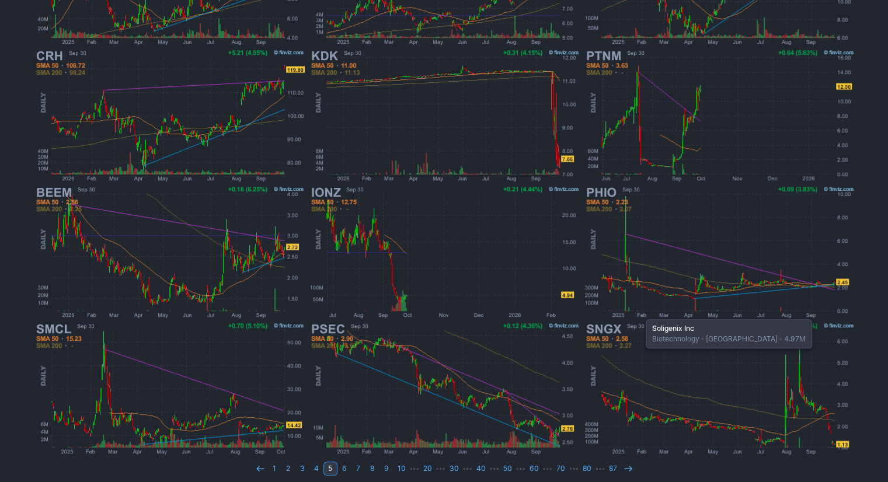
scroll to position [308, 0]
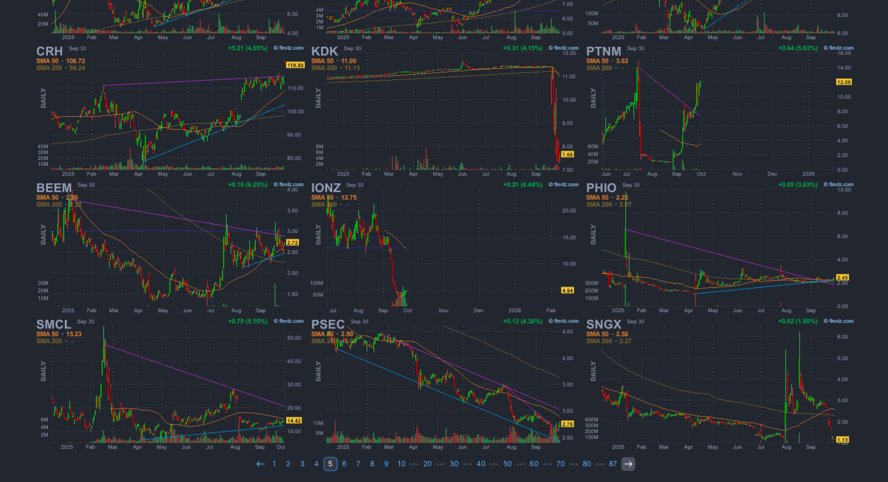
click at [624, 461] on icon at bounding box center [628, 464] width 9 height 9
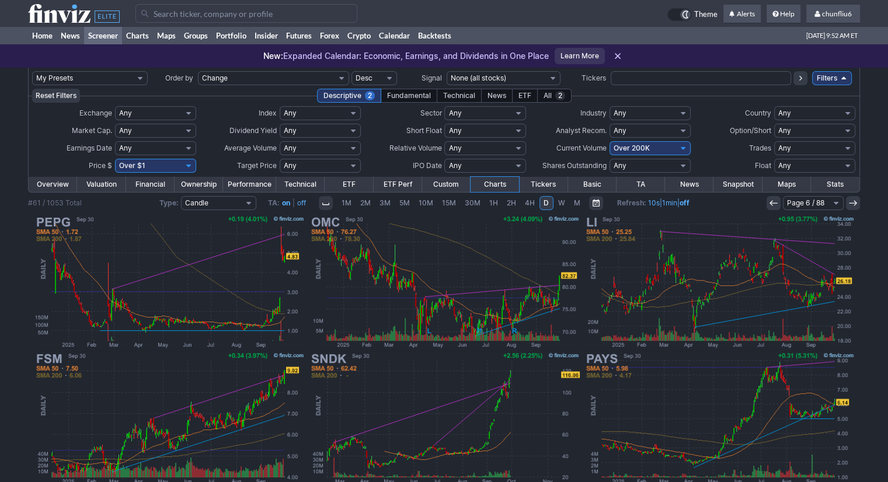
click at [181, 166] on select "Any Under $1 Under $2 Under $3 Under $4 Under $5 Under $7 Under $10 Under $15 U…" at bounding box center [155, 166] width 81 height 14
select select "o10"
click at [115, 159] on select "Any Under $1 Under $2 Under $3 Under $4 Under $5 Under $7 Under $10 Under $15 U…" at bounding box center [155, 166] width 81 height 14
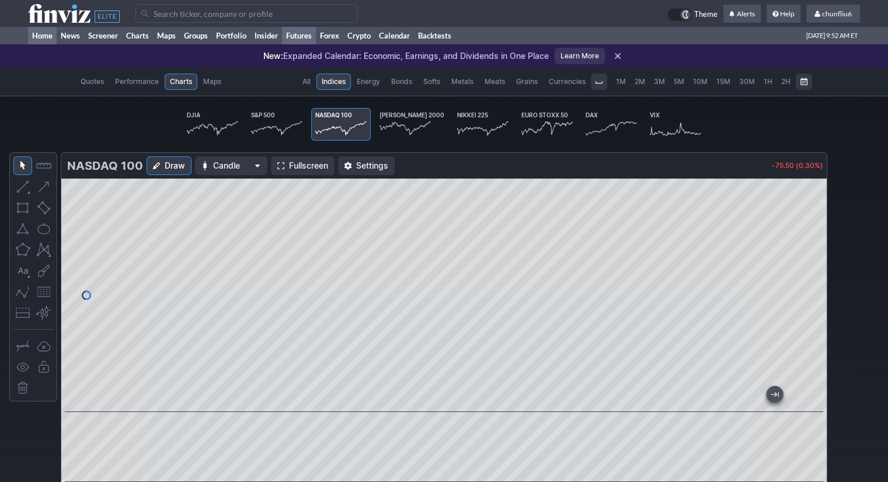
scroll to position [0, 69]
click at [47, 34] on link "Home" at bounding box center [42, 36] width 29 height 18
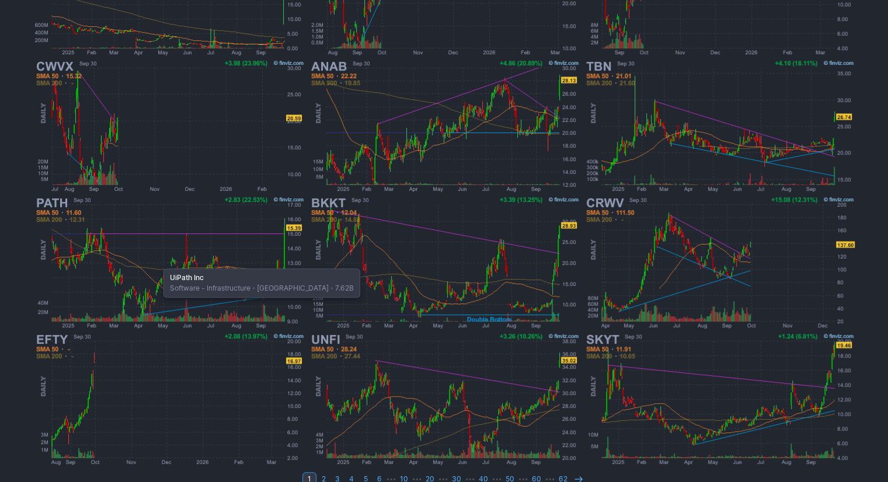
scroll to position [308, 0]
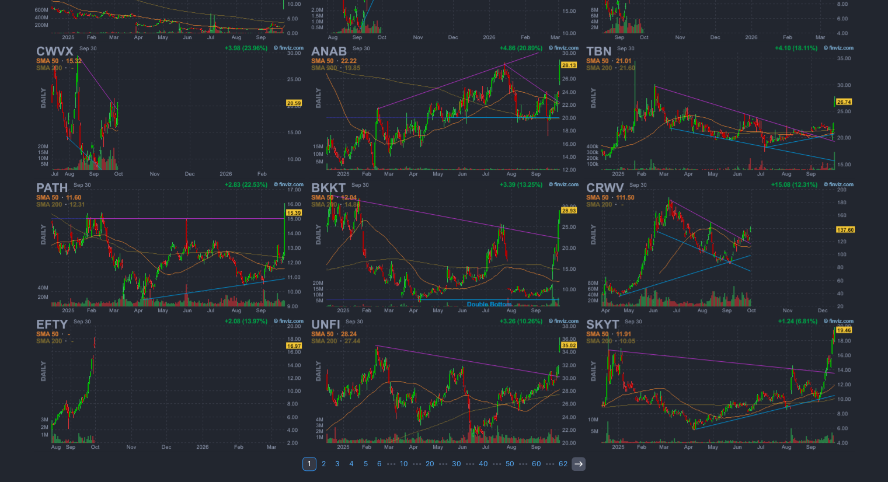
click at [574, 466] on icon at bounding box center [578, 464] width 9 height 9
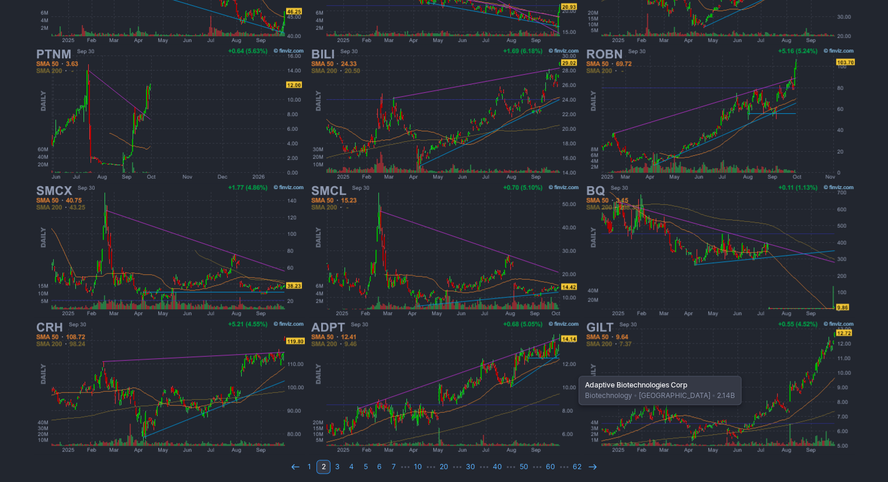
scroll to position [308, 0]
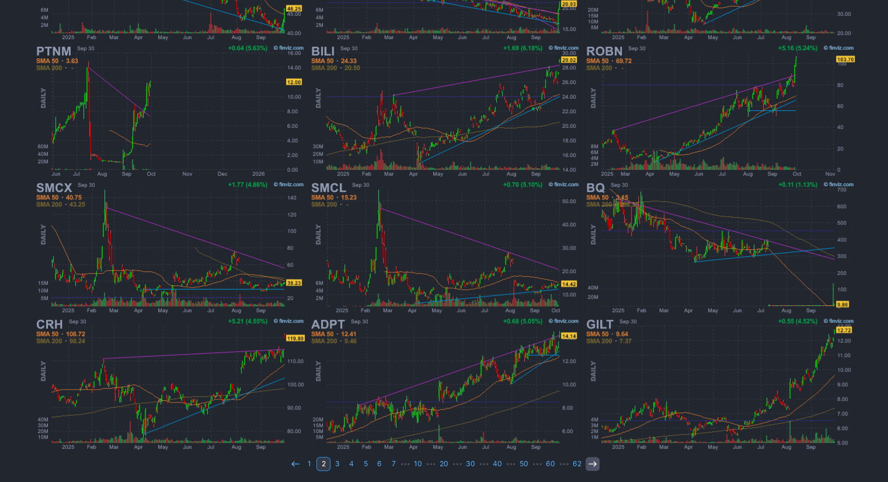
click at [589, 464] on icon at bounding box center [592, 464] width 9 height 9
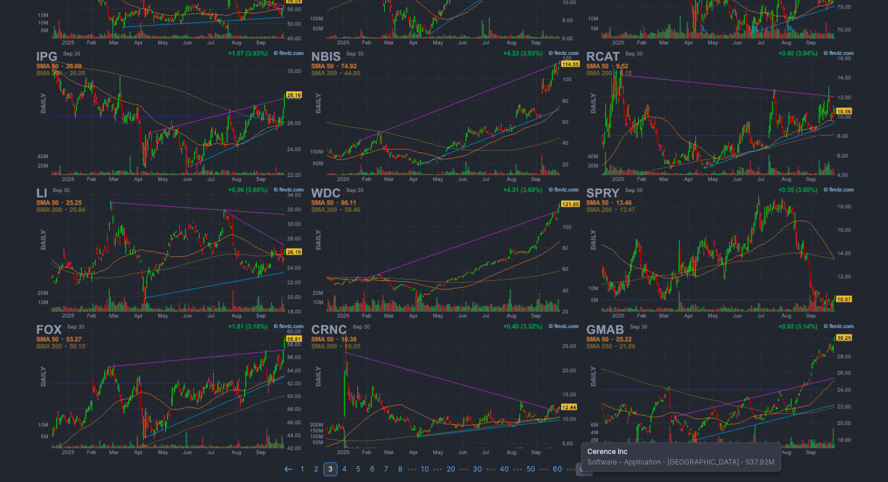
scroll to position [308, 0]
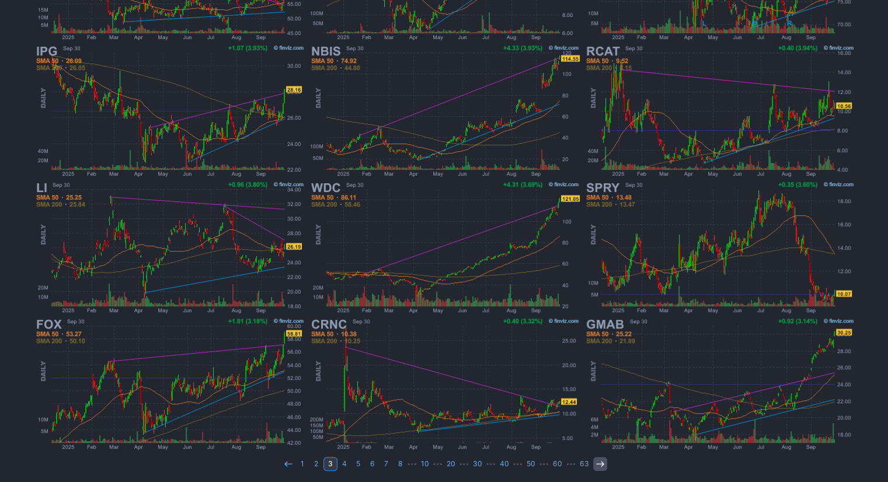
click at [601, 459] on link at bounding box center [600, 464] width 14 height 14
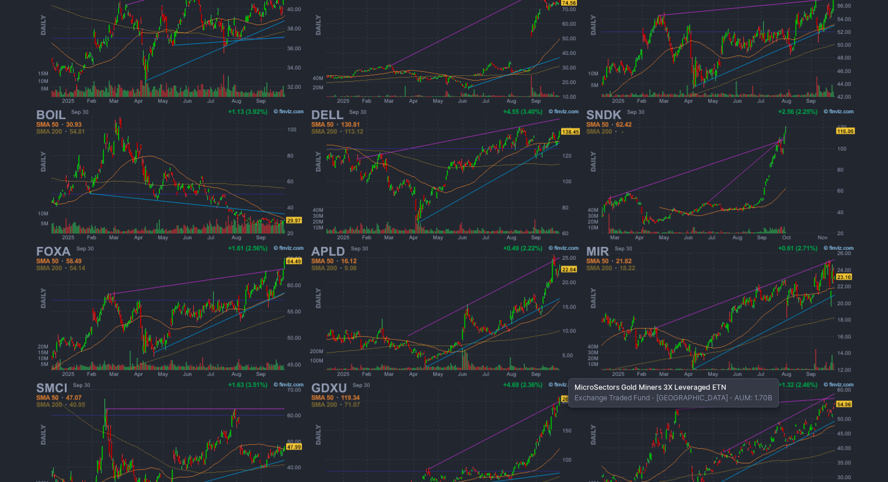
scroll to position [308, 0]
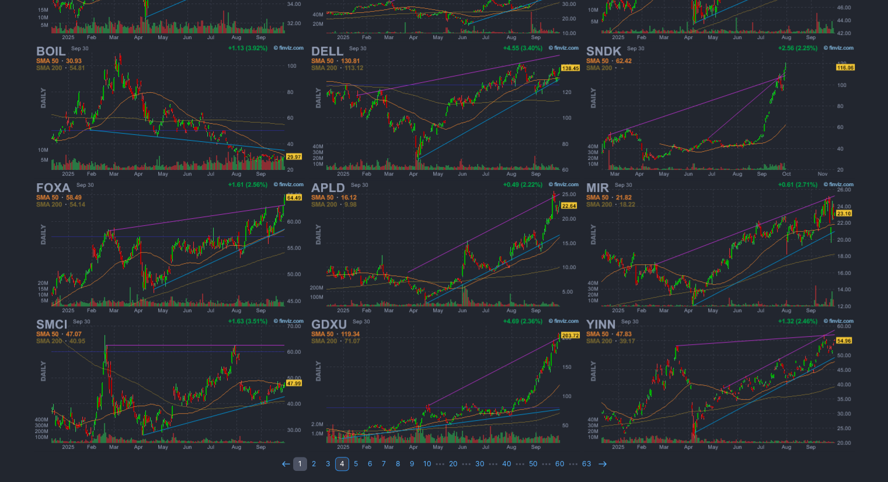
click at [303, 461] on link "1" at bounding box center [300, 464] width 14 height 14
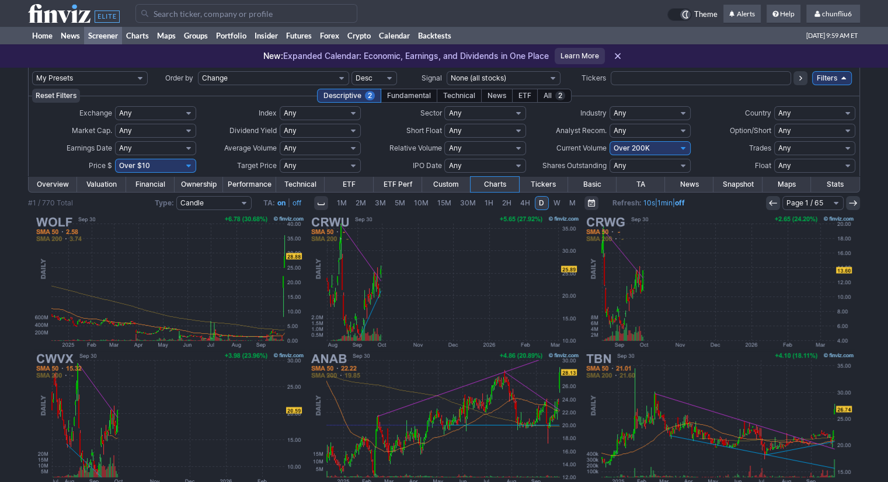
click at [162, 168] on select "Any Under $1 Under $2 Under $3 Under $4 Under $5 Under $7 Under $10 Under $15 U…" at bounding box center [155, 166] width 81 height 14
select select "o1"
click at [115, 159] on select "Any Under $1 Under $2 Under $3 Under $4 Under $5 Under $7 Under $10 Under $15 U…" at bounding box center [155, 166] width 81 height 14
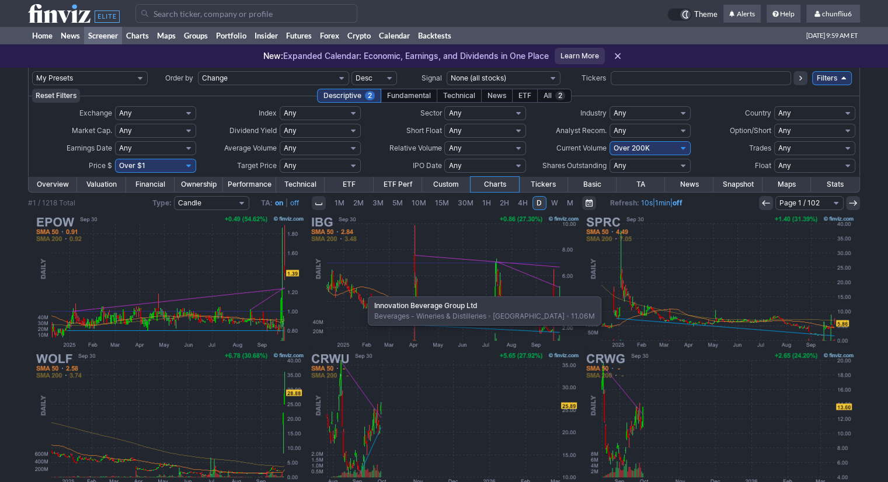
click at [362, 291] on img at bounding box center [444, 282] width 273 height 137
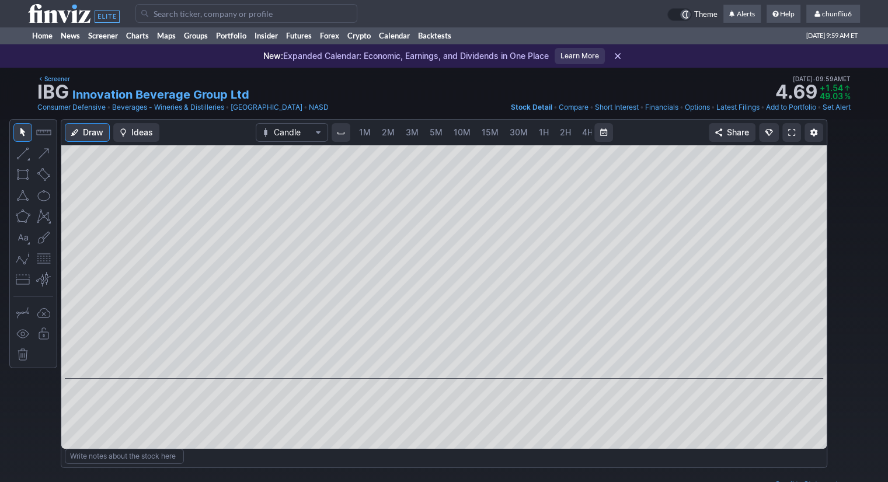
scroll to position [0, 60]
click at [371, 131] on span "5M" at bounding box center [376, 132] width 13 height 10
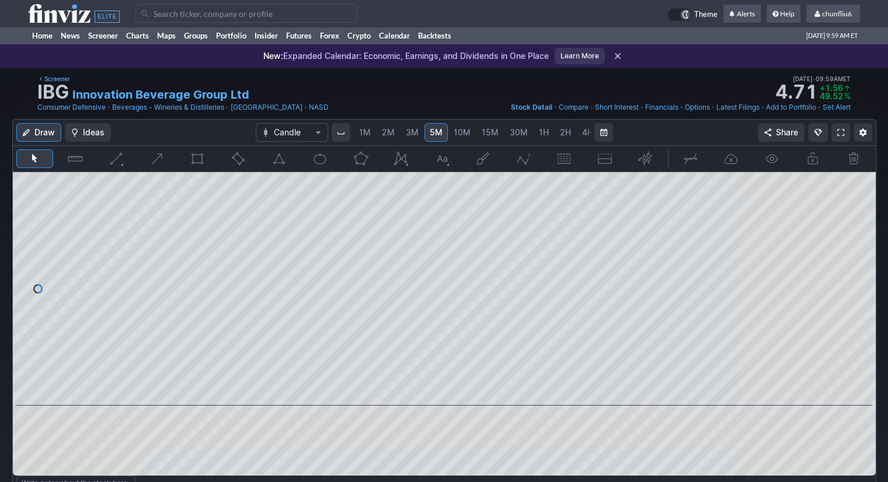
click at [363, 133] on span "1M" at bounding box center [365, 132] width 12 height 10
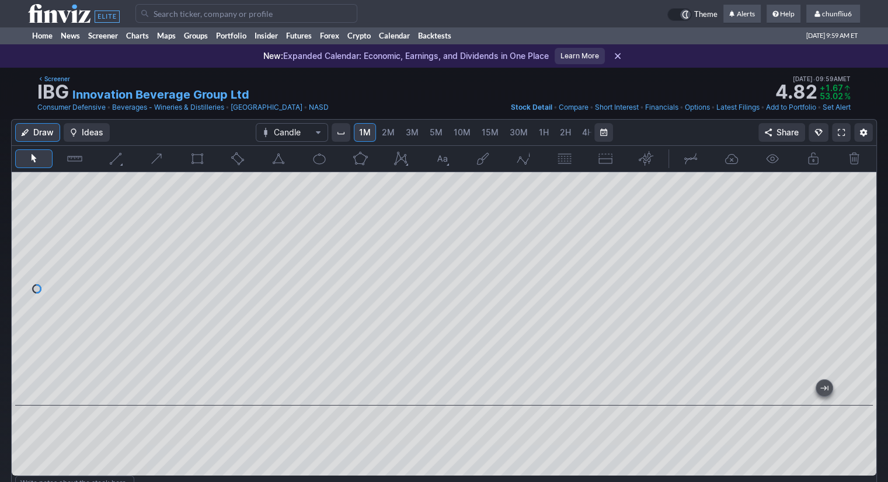
drag, startPoint x: 860, startPoint y: 235, endPoint x: 852, endPoint y: 276, distance: 41.8
click at [864, 273] on div at bounding box center [864, 286] width 25 height 204
click at [841, 132] on span at bounding box center [841, 132] width 7 height 9
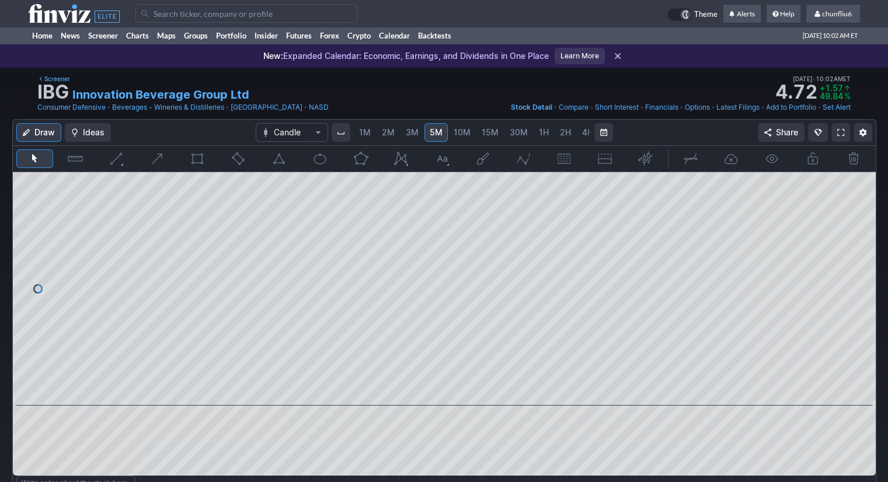
scroll to position [0, 60]
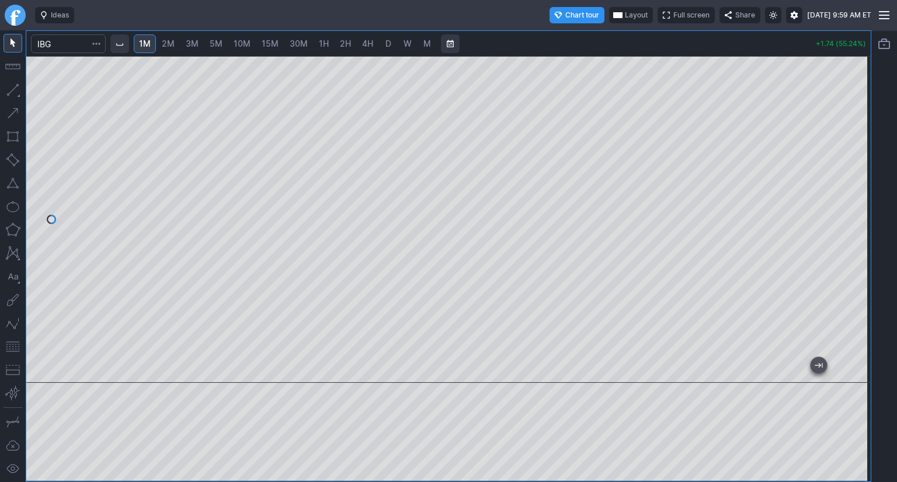
drag, startPoint x: 857, startPoint y: 138, endPoint x: 848, endPoint y: 173, distance: 36.4
click at [849, 173] on div at bounding box center [858, 217] width 25 height 298
drag, startPoint x: 12, startPoint y: 349, endPoint x: 19, endPoint y: 346, distance: 7.9
click at [14, 348] on button "button" at bounding box center [13, 347] width 19 height 19
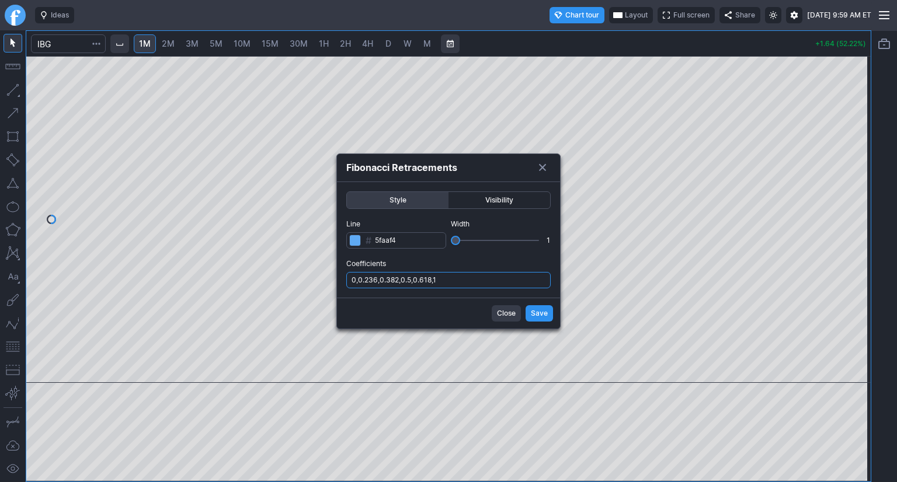
click at [461, 283] on input "0,0.236,0.382,0.5,0.618,1" at bounding box center [448, 280] width 204 height 16
type input "0,0.236,0.382,0.5,0.618,1,.786"
click at [535, 314] on span "Save" at bounding box center [539, 314] width 17 height 12
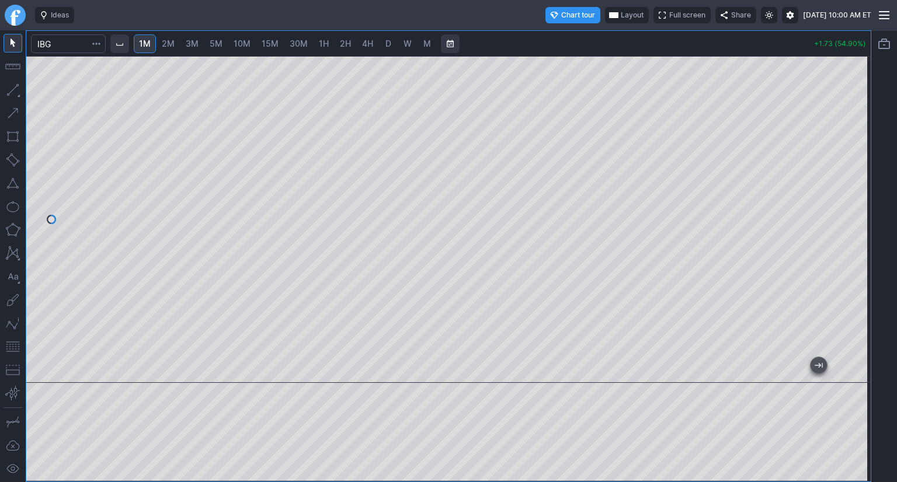
drag, startPoint x: 12, startPoint y: 346, endPoint x: 29, endPoint y: 325, distance: 27.1
click at [15, 344] on button "button" at bounding box center [13, 347] width 19 height 19
drag, startPoint x: 853, startPoint y: 145, endPoint x: 847, endPoint y: 181, distance: 36.2
click at [850, 181] on div at bounding box center [858, 217] width 25 height 298
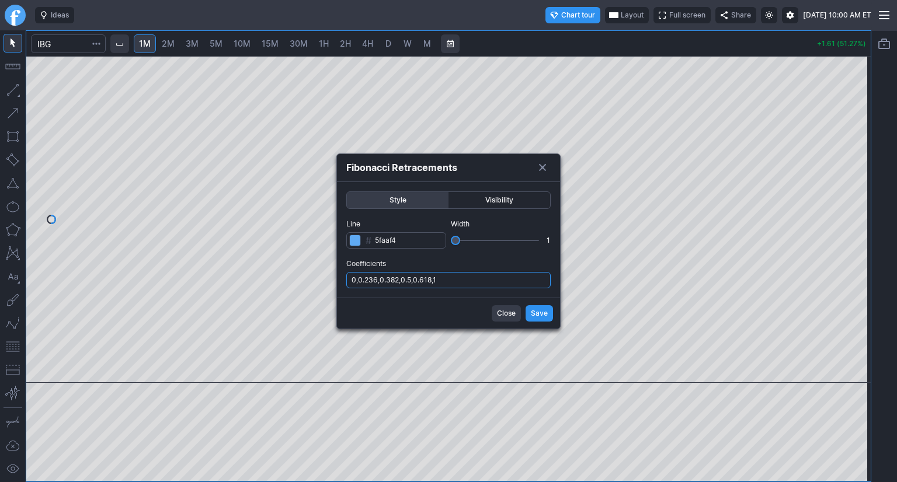
drag, startPoint x: 461, startPoint y: 279, endPoint x: 461, endPoint y: 287, distance: 8.2
click at [461, 282] on input "0,0.236,0.382,0.5,0.618,1" at bounding box center [448, 280] width 204 height 16
type input "0,0.236,0.382,0.5,0.618,1,.786"
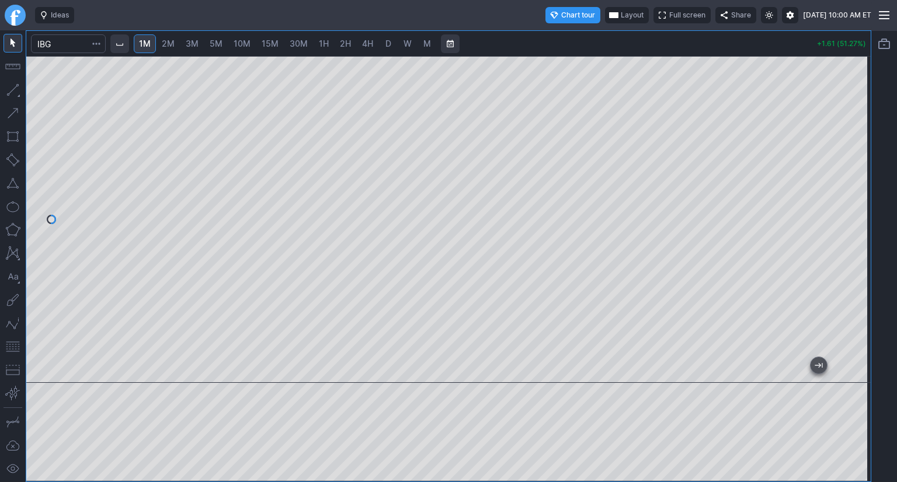
click at [728, 265] on div at bounding box center [448, 241] width 897 height 482
drag, startPoint x: 863, startPoint y: 154, endPoint x: 864, endPoint y: 164, distance: 10.7
click at [864, 164] on div at bounding box center [858, 217] width 25 height 298
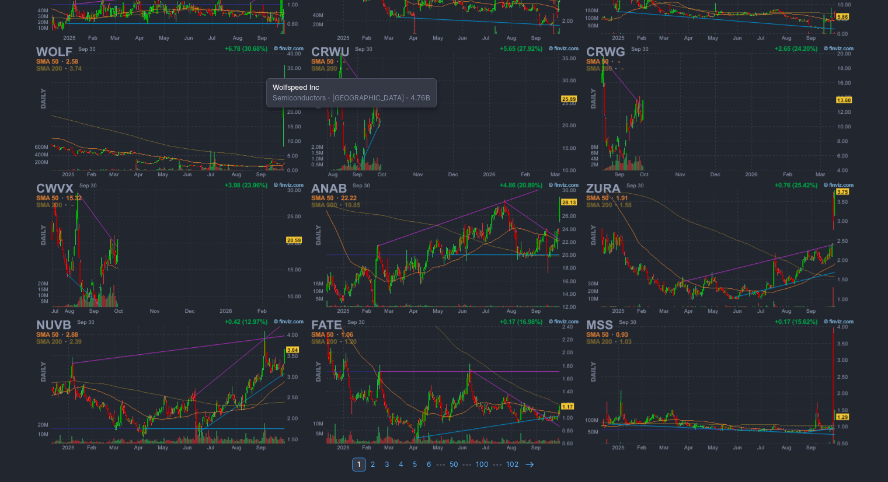
scroll to position [308, 0]
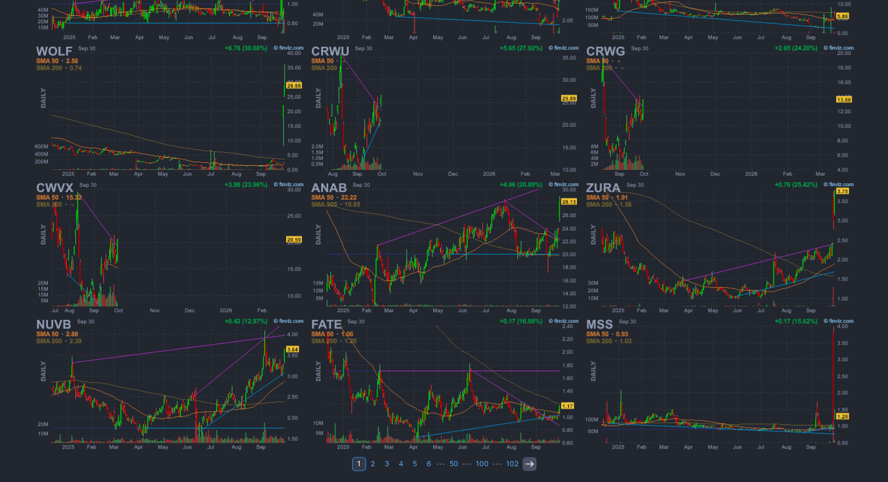
click at [532, 463] on icon at bounding box center [529, 464] width 9 height 9
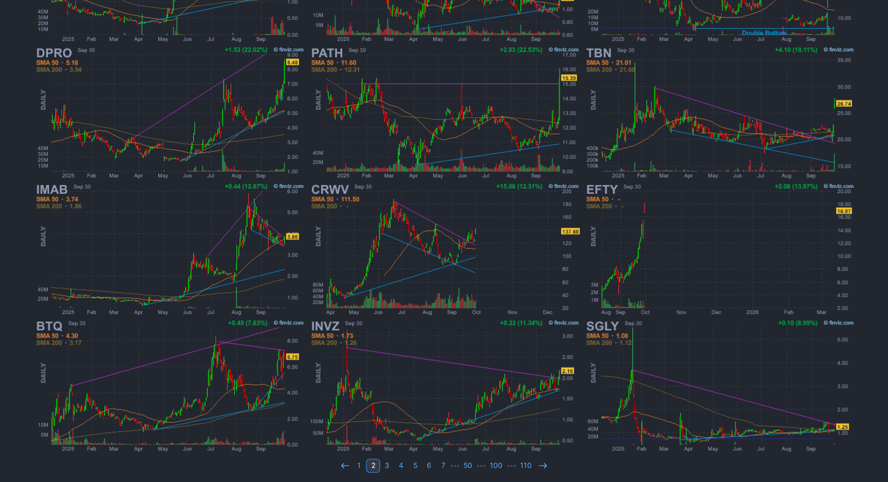
scroll to position [308, 0]
click at [536, 460] on link at bounding box center [543, 464] width 14 height 14
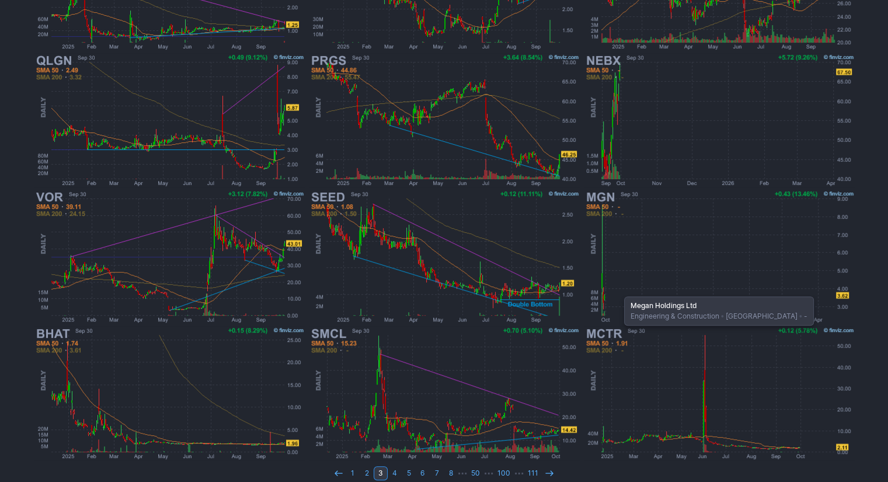
scroll to position [308, 0]
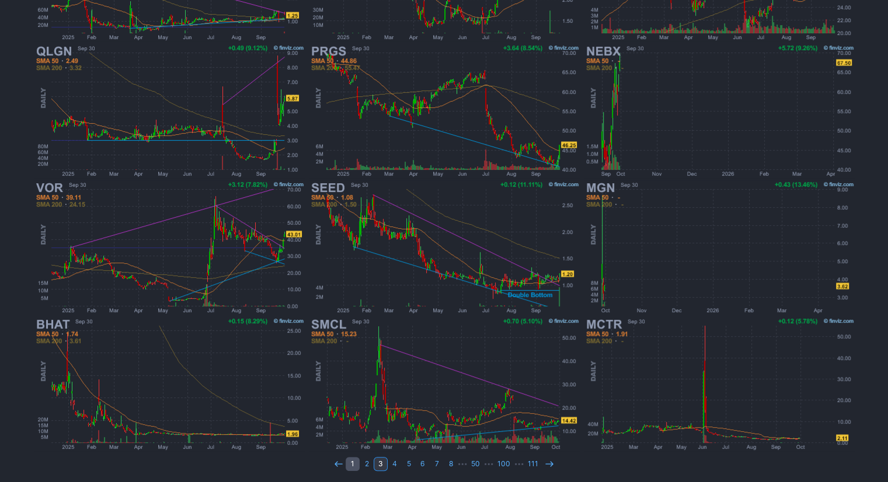
click at [354, 464] on link "1" at bounding box center [353, 464] width 14 height 14
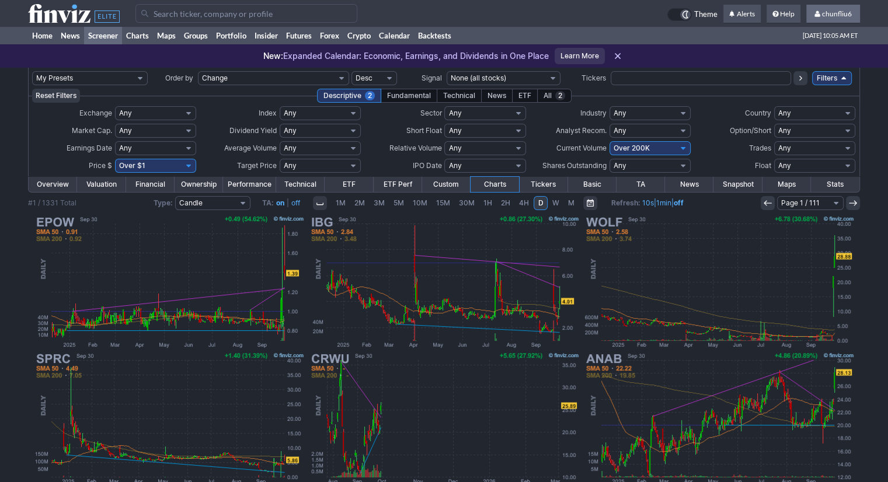
click at [820, 13] on span at bounding box center [819, 14] width 8 height 6
click at [809, 86] on link "Sign Out" at bounding box center [827, 86] width 65 height 19
